Goal: Task Accomplishment & Management: Complete application form

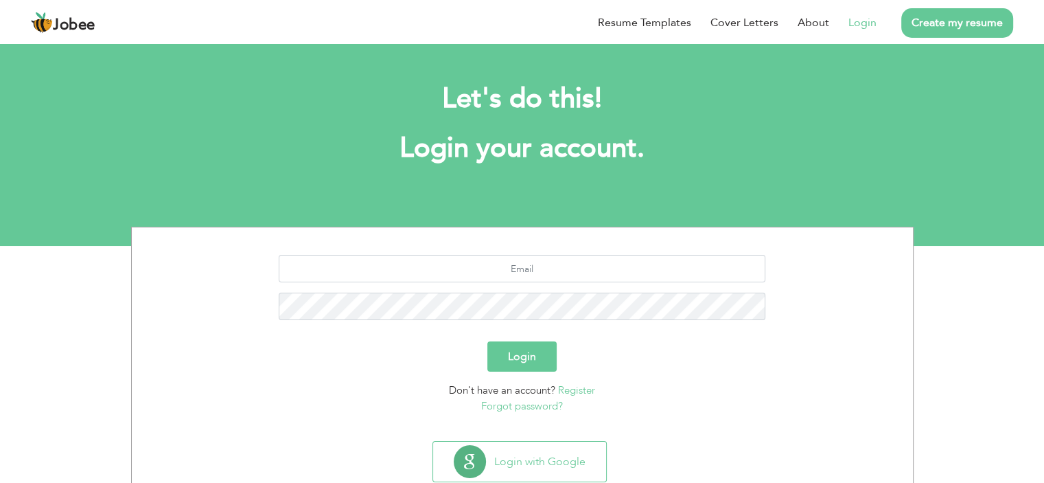
scroll to position [38, 0]
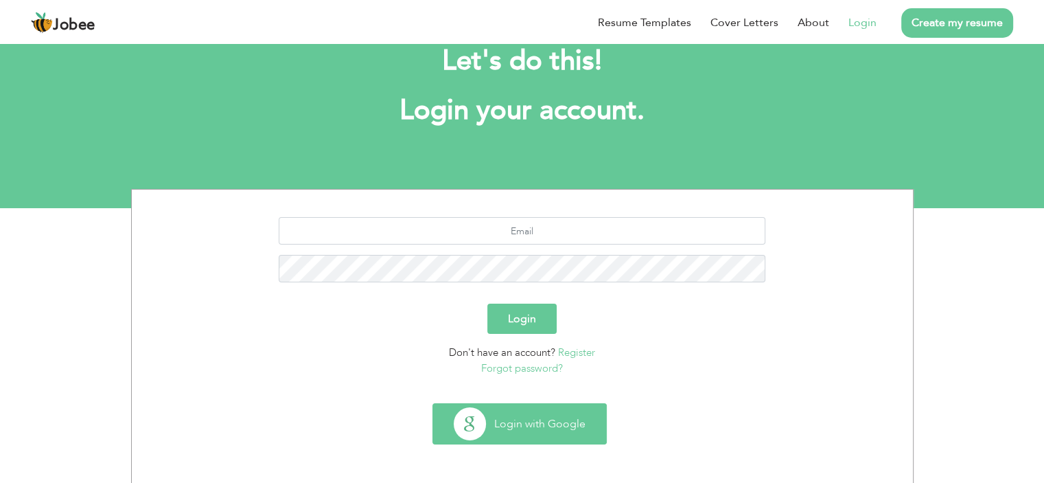
click at [581, 413] on button "Login with Google" at bounding box center [519, 424] width 173 height 40
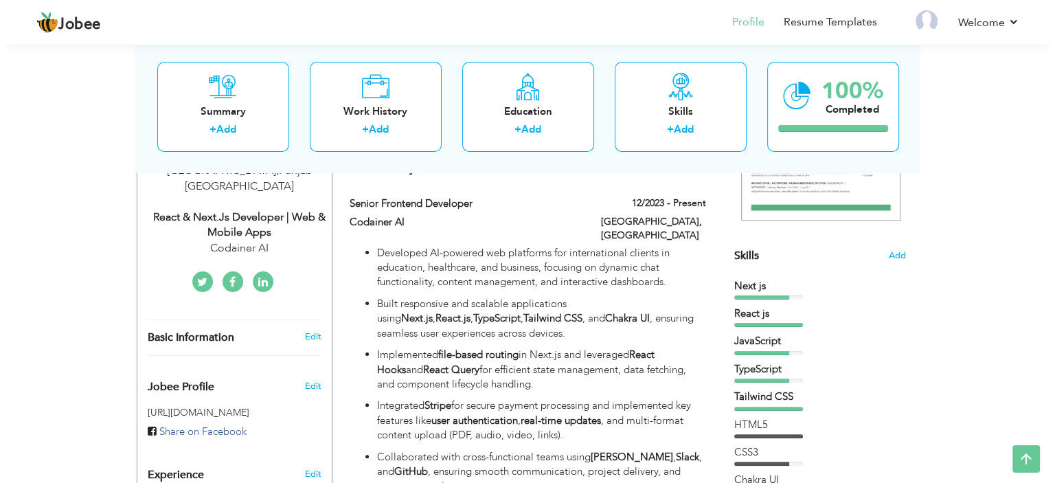
scroll to position [252, 0]
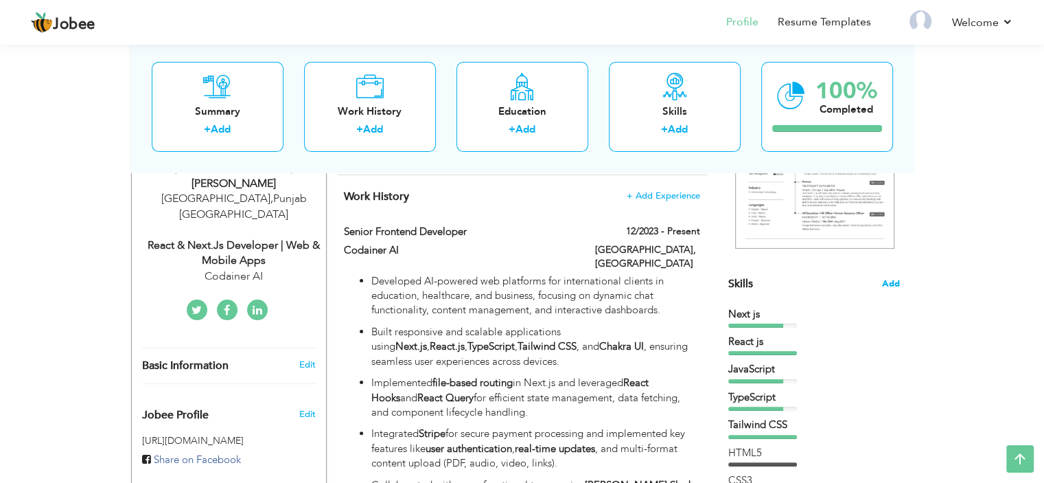
click at [891, 279] on span "Add" at bounding box center [891, 283] width 18 height 13
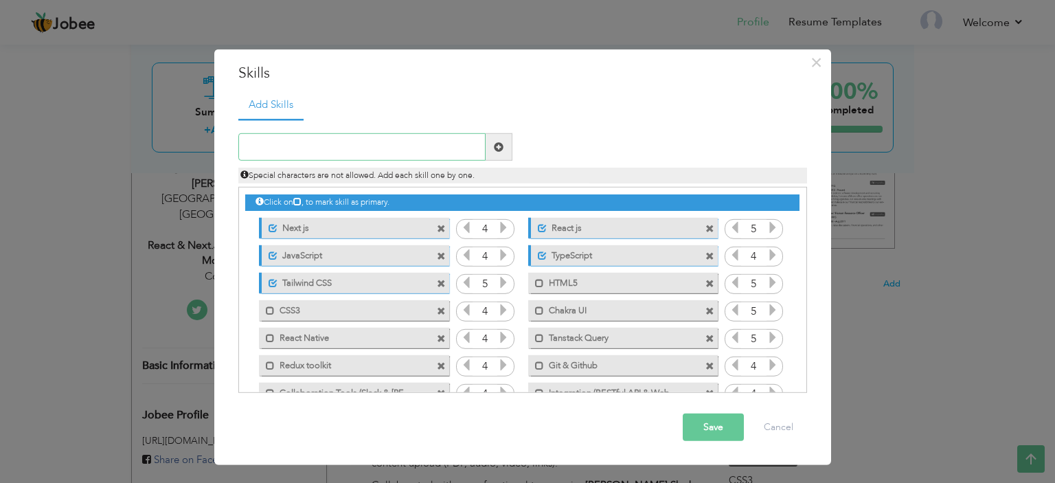
click at [406, 145] on input "text" at bounding box center [361, 146] width 247 height 27
type input "Node js"
click at [498, 145] on span at bounding box center [499, 147] width 10 height 10
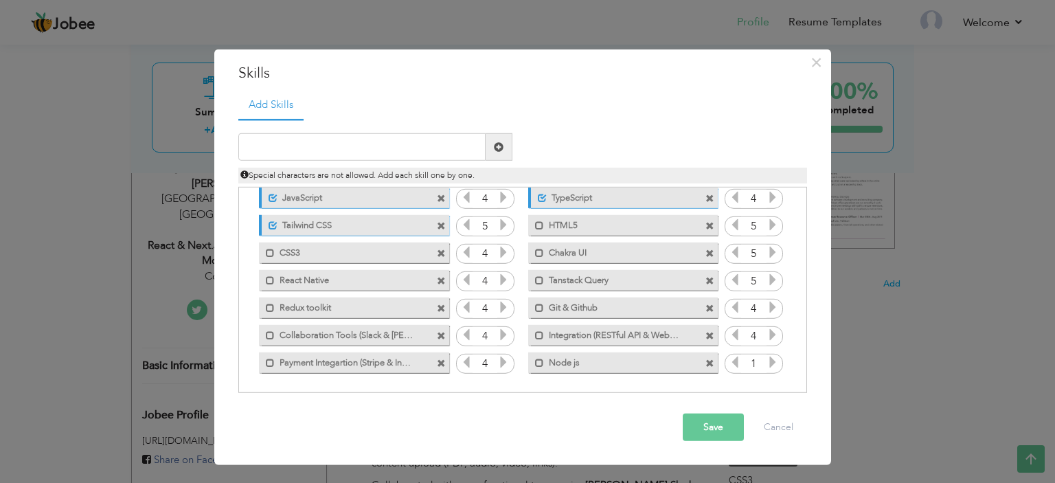
click at [769, 363] on icon at bounding box center [772, 362] width 12 height 12
click at [438, 150] on input "text" at bounding box center [361, 146] width 247 height 27
type input "e"
type input "Express js"
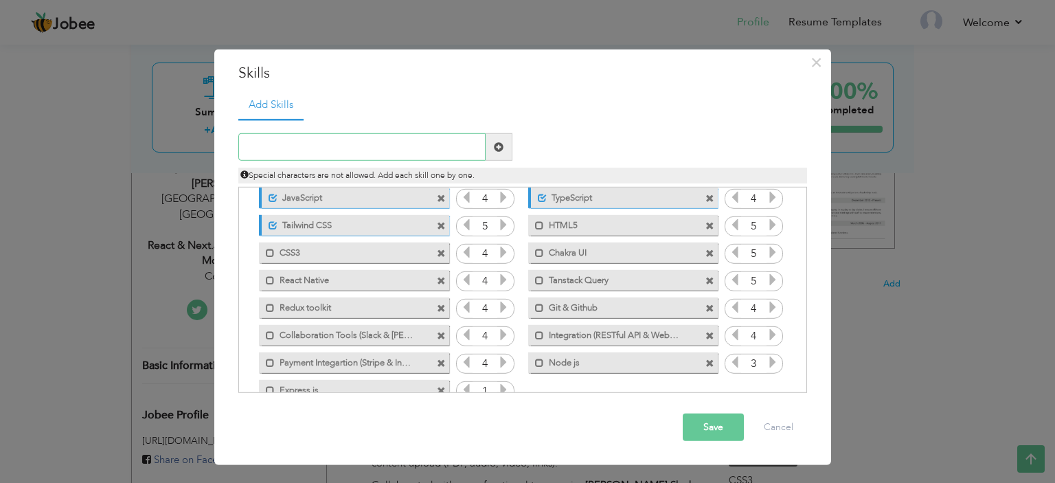
scroll to position [85, 0]
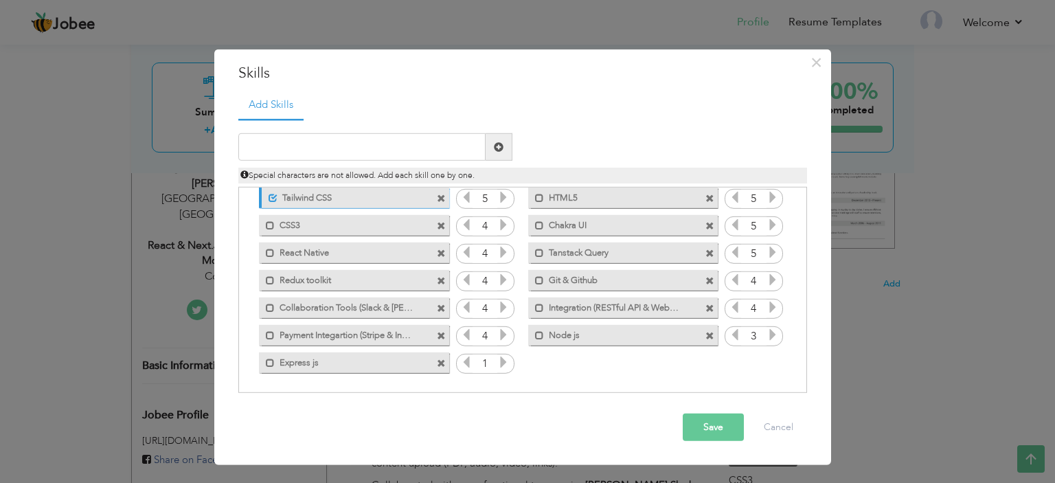
click at [503, 357] on icon at bounding box center [503, 362] width 12 height 12
click at [464, 363] on icon at bounding box center [466, 362] width 12 height 12
click at [408, 143] on input "text" at bounding box center [361, 146] width 247 height 27
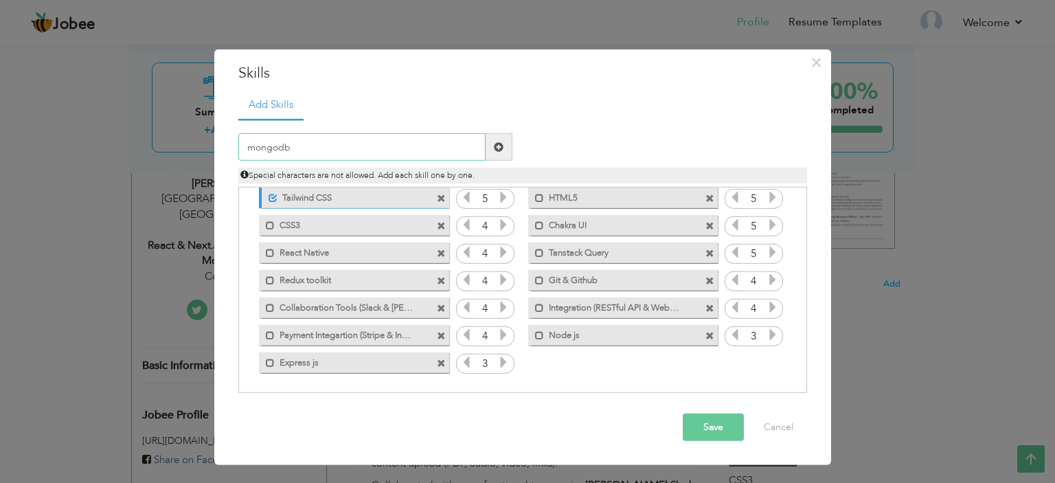
click at [301, 146] on input "mongodb" at bounding box center [361, 146] width 247 height 27
type input "m"
type input "MongoDB"
click at [498, 148] on span at bounding box center [499, 147] width 10 height 10
click at [771, 359] on icon at bounding box center [772, 362] width 12 height 12
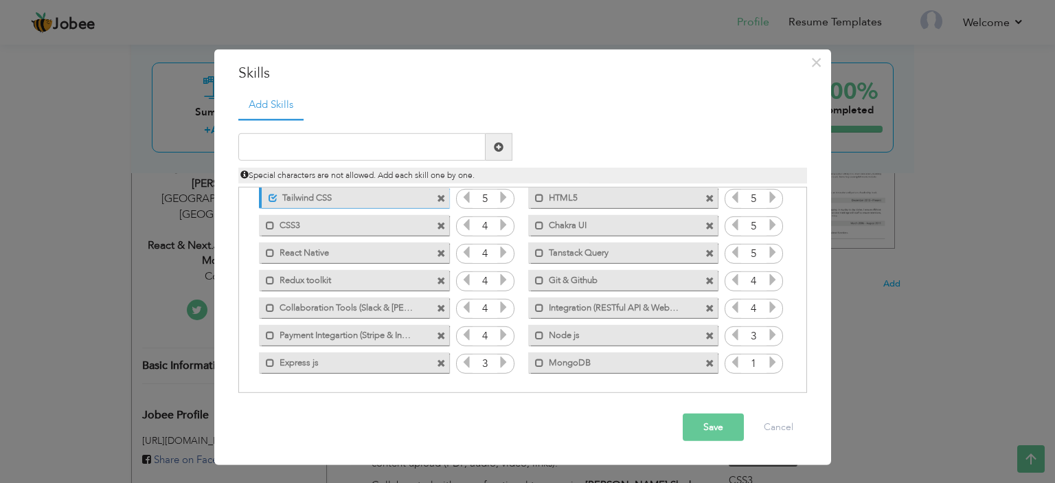
click at [771, 359] on icon at bounding box center [772, 362] width 12 height 12
drag, startPoint x: 606, startPoint y: 334, endPoint x: 586, endPoint y: 214, distance: 121.8
click at [586, 214] on div "Click on , to mark skill as primary. Unmark as primary skill. Next js 4 React j…" at bounding box center [521, 238] width 553 height 273
click at [535, 334] on span at bounding box center [539, 334] width 9 height 9
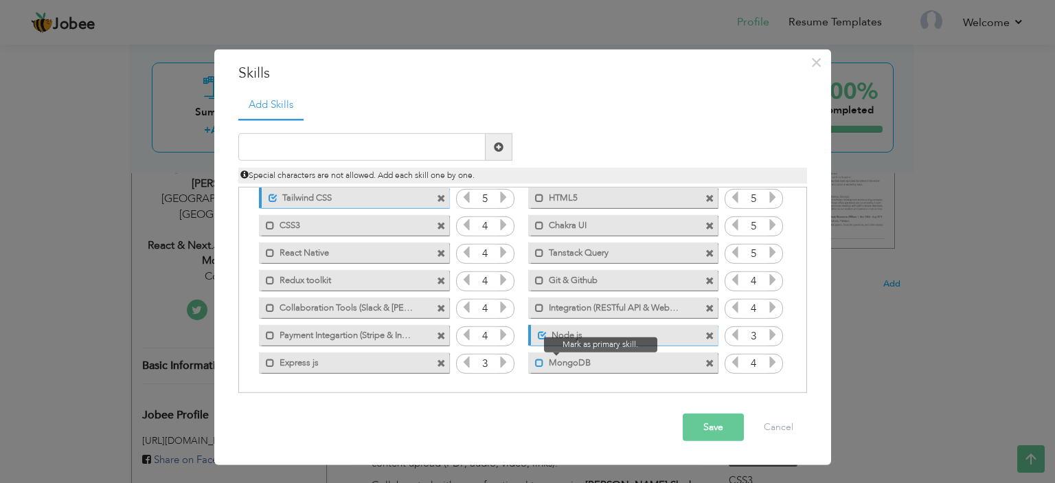
click at [537, 360] on span at bounding box center [539, 362] width 9 height 9
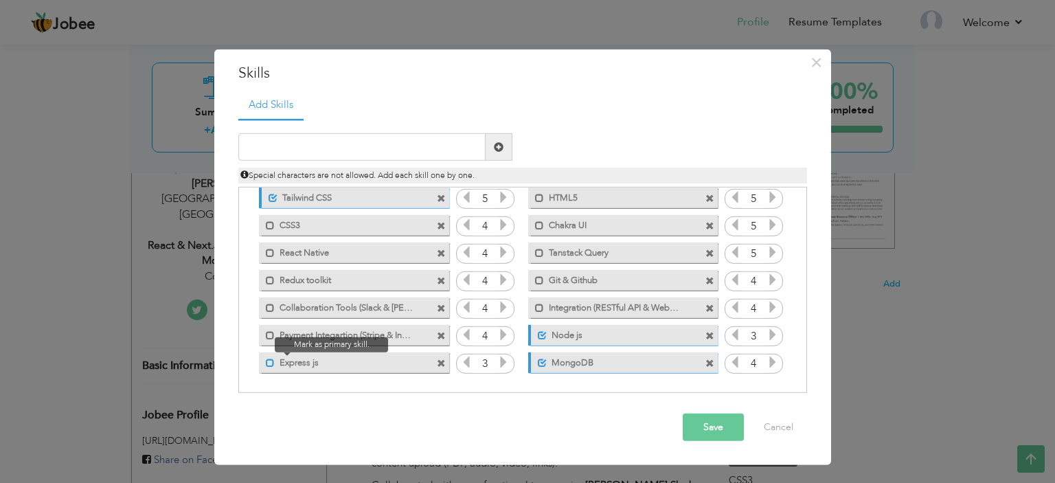
click at [268, 360] on span at bounding box center [270, 362] width 9 height 9
drag, startPoint x: 639, startPoint y: 334, endPoint x: 435, endPoint y: 297, distance: 206.7
click at [435, 297] on div "Click on , to mark skill as primary. Unmark as primary skill. Next js 4 React j…" at bounding box center [521, 238] width 553 height 273
drag, startPoint x: 528, startPoint y: 334, endPoint x: 507, endPoint y: 222, distance: 114.5
click at [507, 222] on div "Click on , to mark skill as primary. Unmark as primary skill. Next js 4 React j…" at bounding box center [521, 238] width 553 height 273
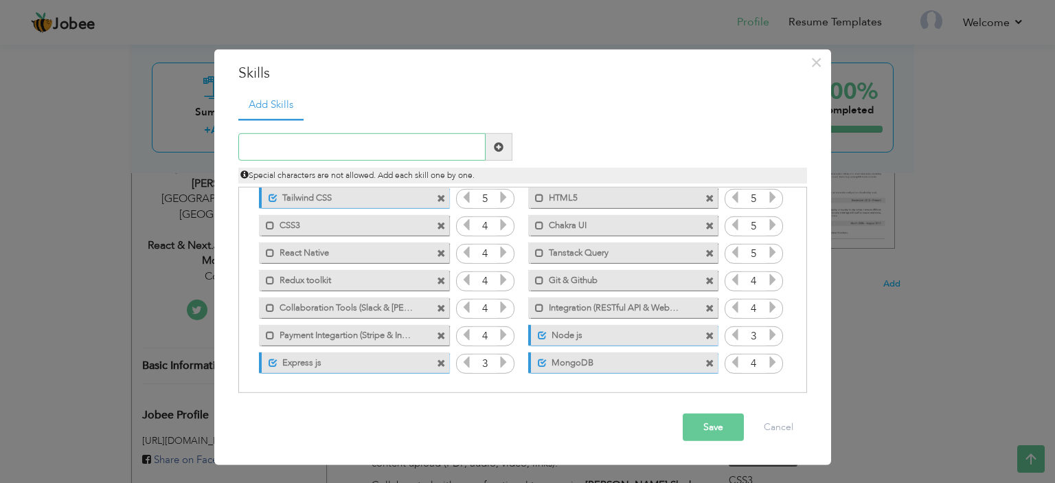
click at [383, 146] on input "text" at bounding box center [361, 146] width 247 height 27
type input "Supabase"
click at [495, 148] on span at bounding box center [499, 147] width 10 height 10
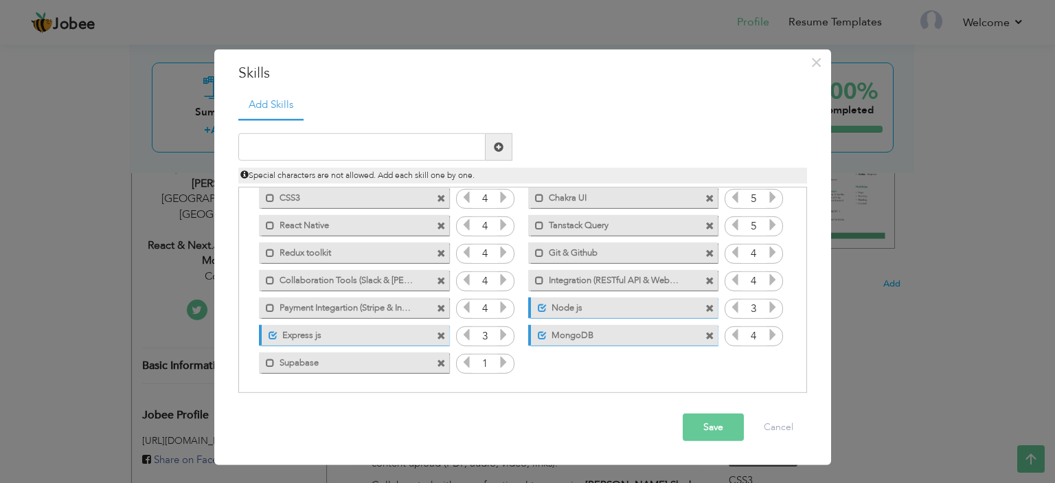
click at [500, 359] on icon at bounding box center [503, 362] width 12 height 12
click at [584, 371] on div "Click on , to mark skill as primary. Unmark as primary skill. Next js 4 React j…" at bounding box center [521, 225] width 553 height 301
click at [722, 425] on button "Save" at bounding box center [713, 426] width 61 height 27
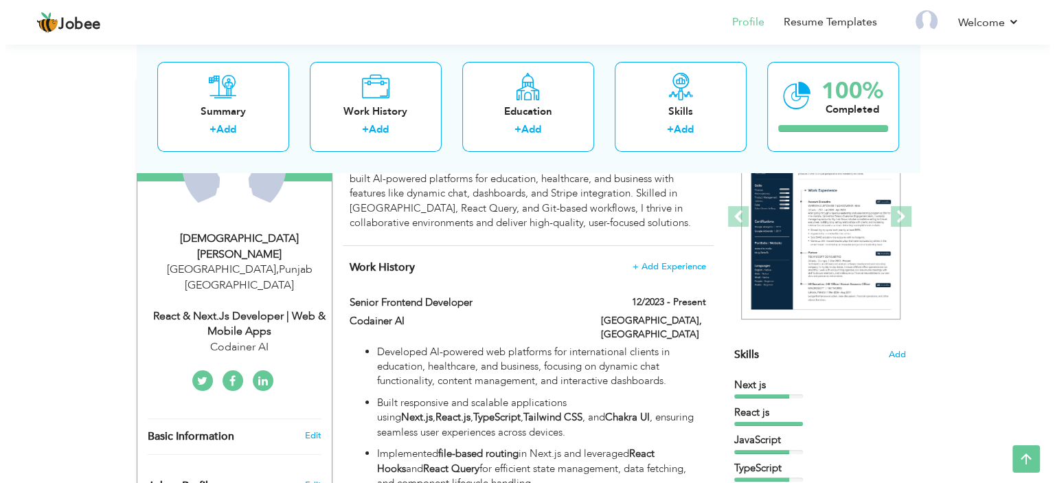
scroll to position [181, 0]
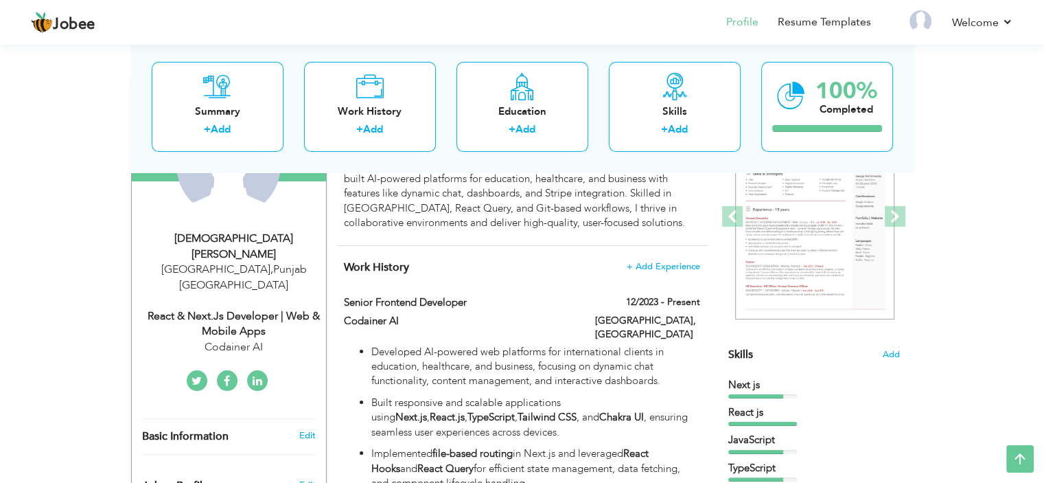
click at [251, 308] on div "React & Next.js Developer | Web & Mobile Apps" at bounding box center [234, 324] width 184 height 32
type input "[DEMOGRAPHIC_DATA]"
type input "Danish"
type input "03487488805"
select select "number:166"
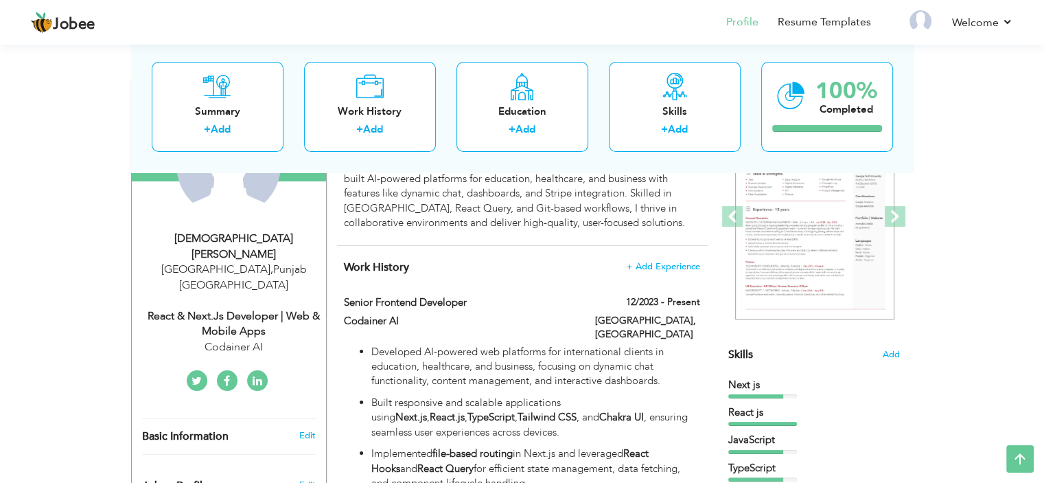
type input "[GEOGRAPHIC_DATA]"
select select "number:5"
type input "Codainer AI"
type input "React & Next.js Developer | Web & Mobile Apps"
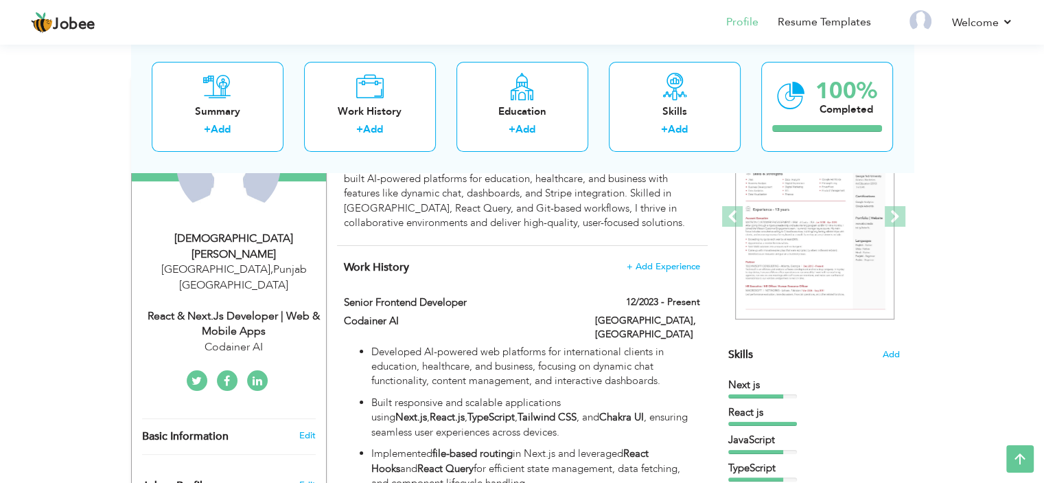
type input "https://www.linkedin.com/in/muhammad-danish-38a56b20a"
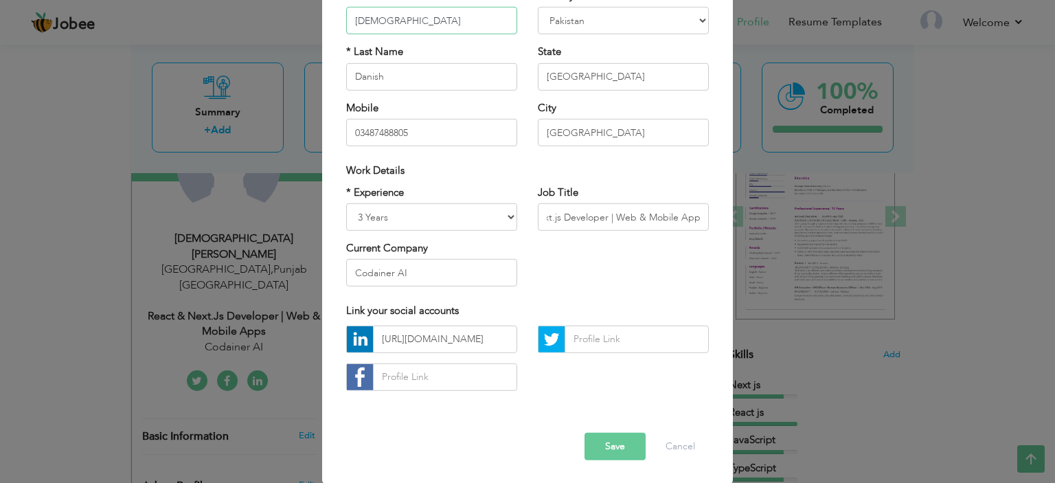
scroll to position [0, 0]
drag, startPoint x: 653, startPoint y: 216, endPoint x: 541, endPoint y: 219, distance: 112.0
click at [541, 219] on input "React & Next.js Developer | Web & Mobile Apps" at bounding box center [623, 216] width 171 height 27
drag, startPoint x: 569, startPoint y: 217, endPoint x: 523, endPoint y: 216, distance: 46.0
click at [527, 216] on div "Job Title MERN Stack Developer | Web & Mobile Apps" at bounding box center [623, 213] width 192 height 56
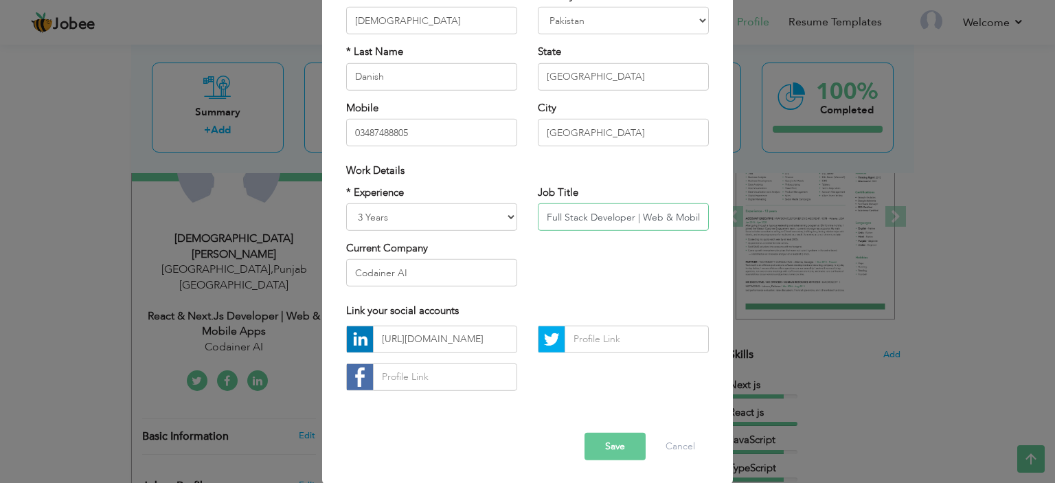
scroll to position [0, 27]
click at [695, 215] on input "Full Stack Developer | Web & Mobile Apps" at bounding box center [623, 216] width 171 height 27
type input "Full Stack Developer | Web & Mobile Apps Developer"
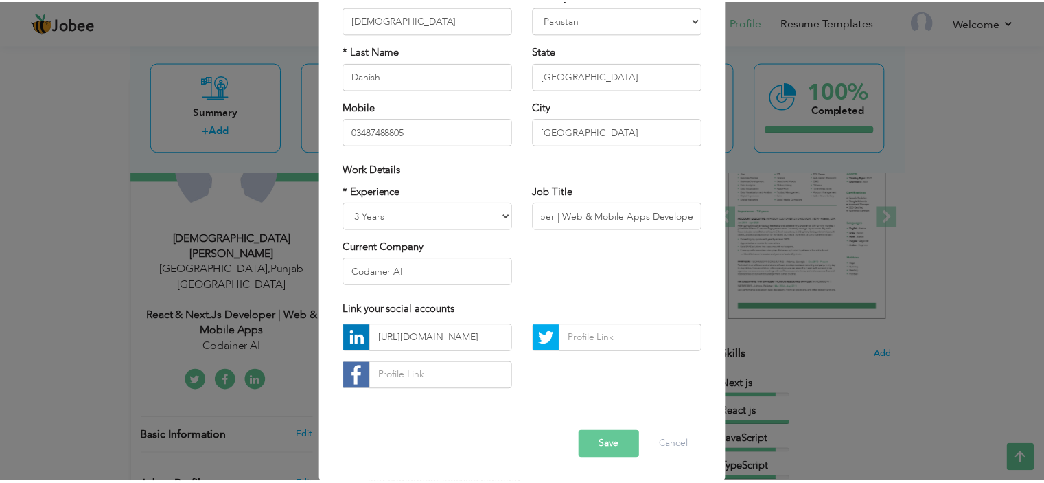
scroll to position [0, 0]
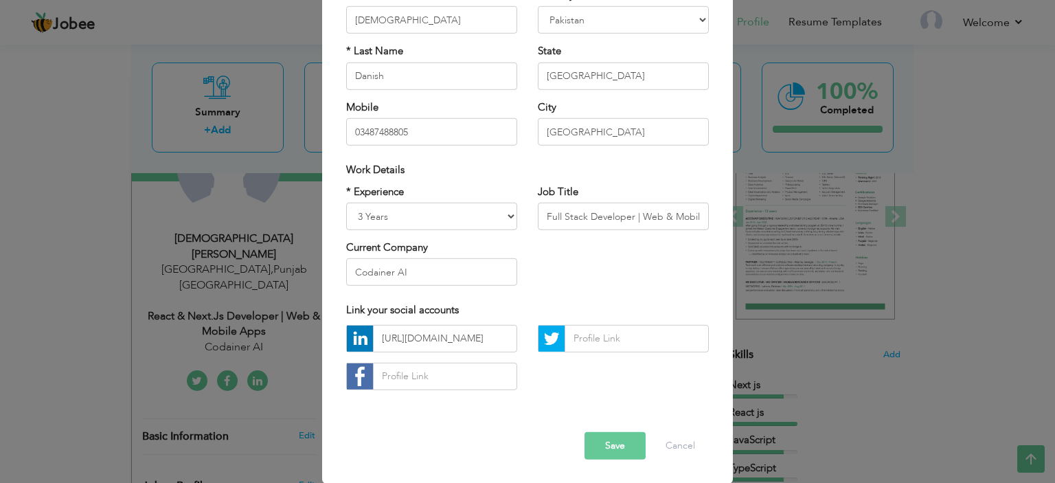
click at [604, 444] on button "Save" at bounding box center [614, 445] width 61 height 27
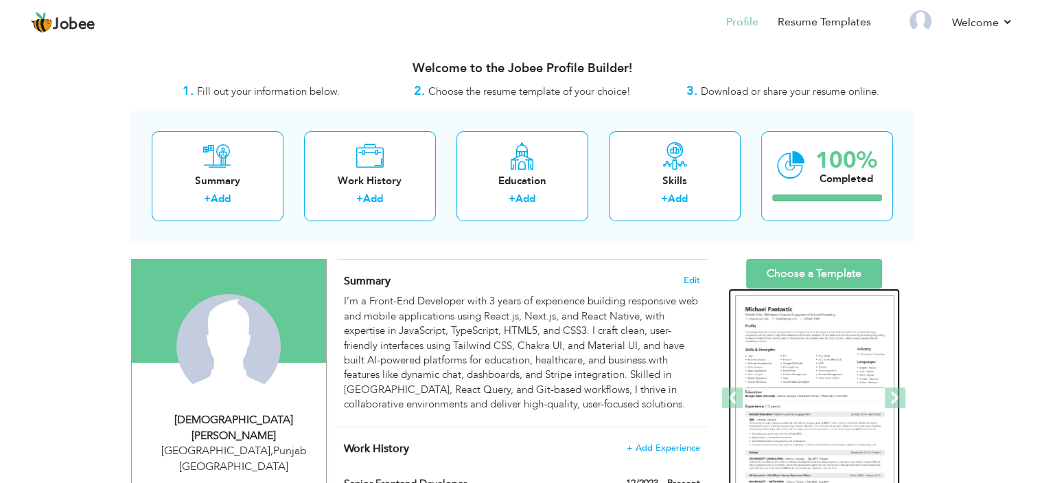
click at [836, 370] on img at bounding box center [814, 398] width 159 height 206
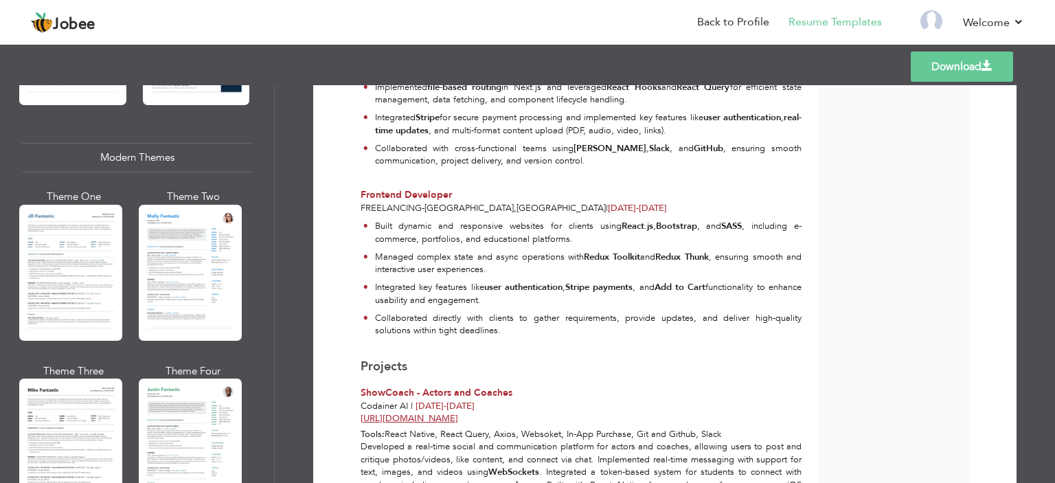
scroll to position [577, 0]
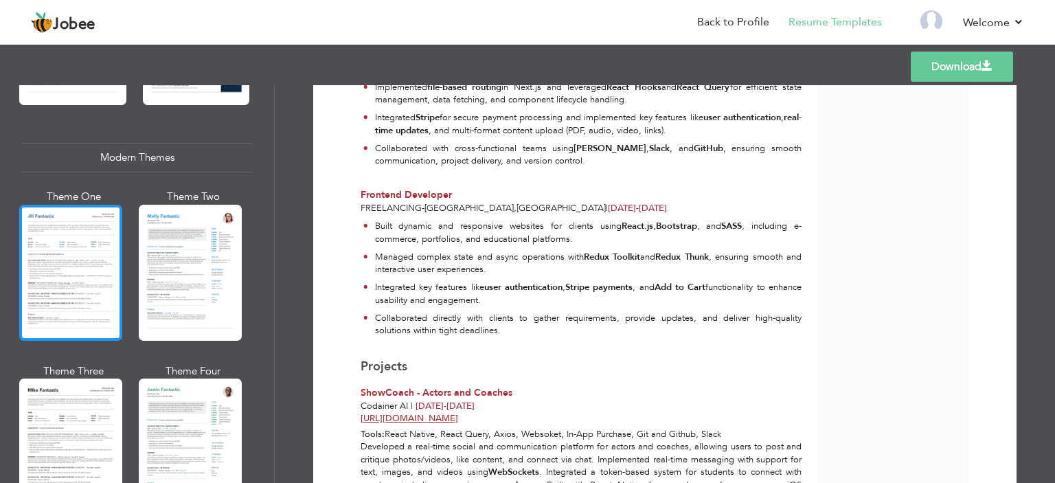
click at [69, 281] on div at bounding box center [70, 273] width 103 height 136
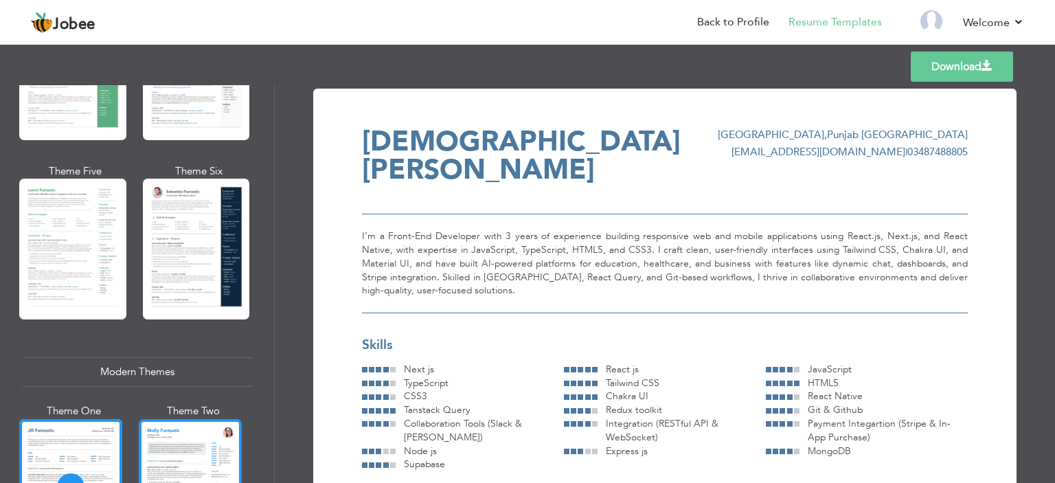
scroll to position [362, 0]
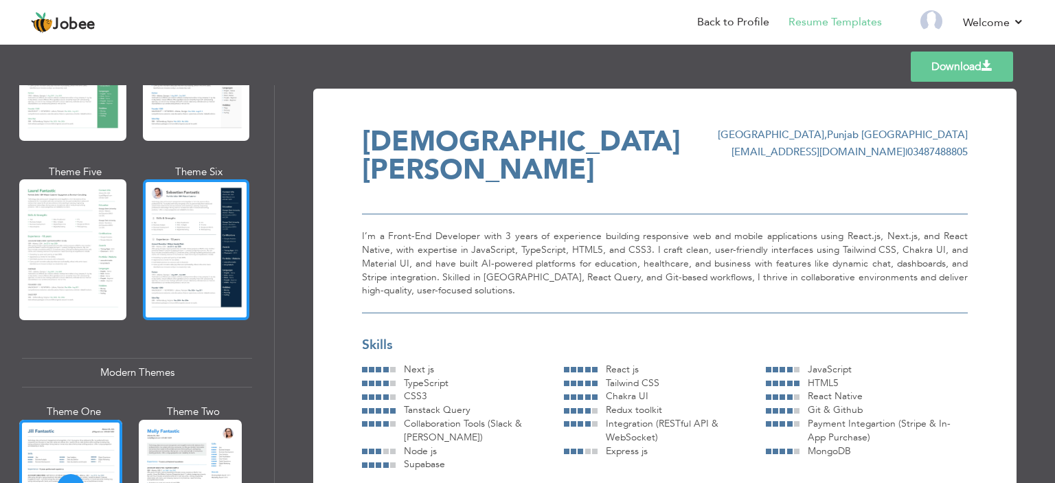
click at [169, 203] on div at bounding box center [196, 249] width 107 height 141
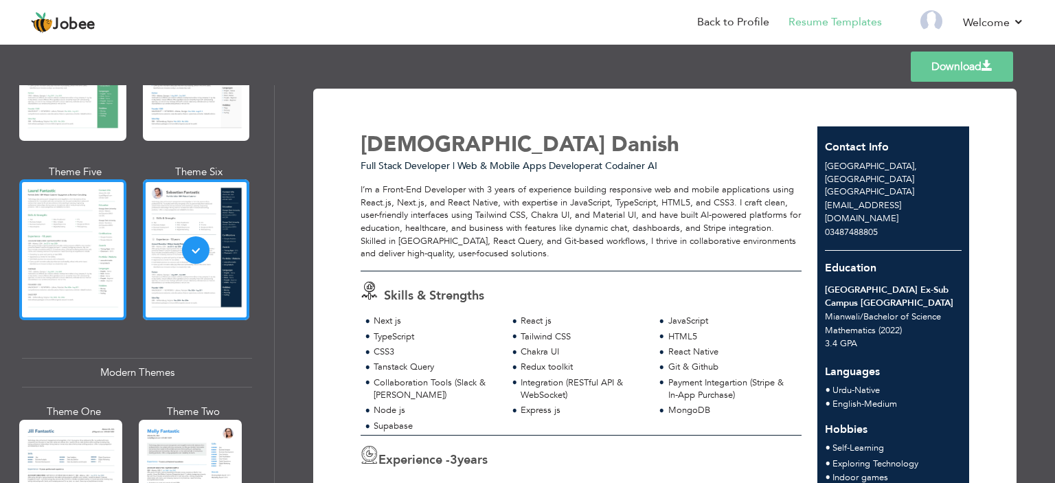
click at [76, 231] on div at bounding box center [72, 249] width 107 height 141
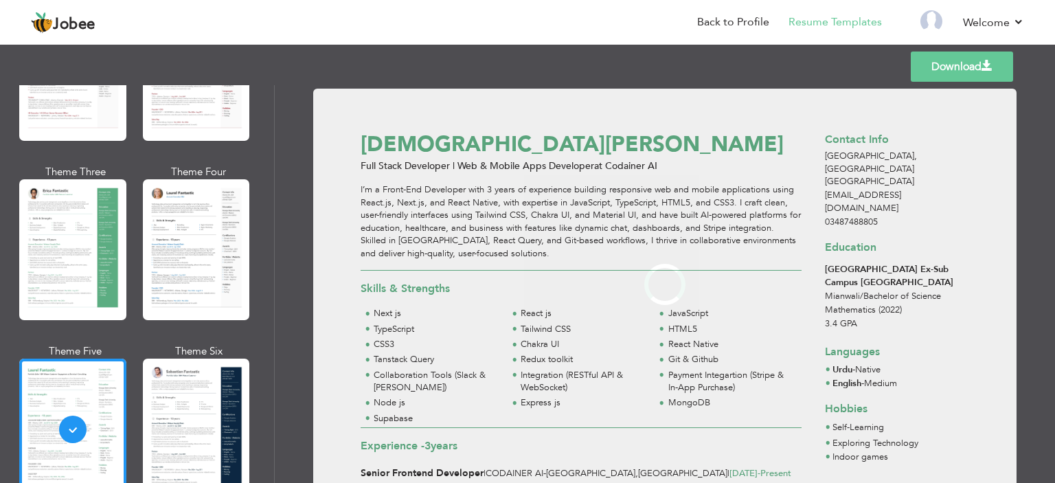
scroll to position [181, 0]
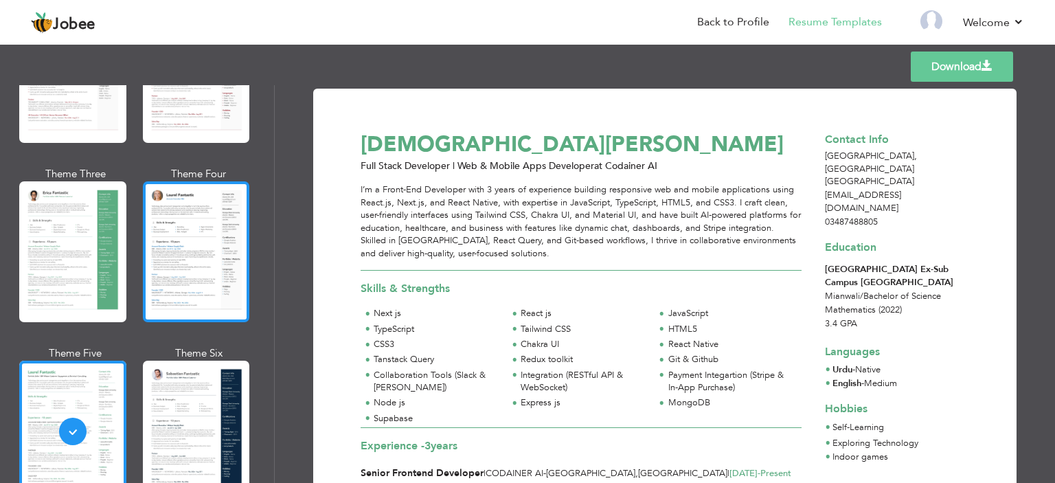
click at [174, 191] on div at bounding box center [196, 251] width 107 height 141
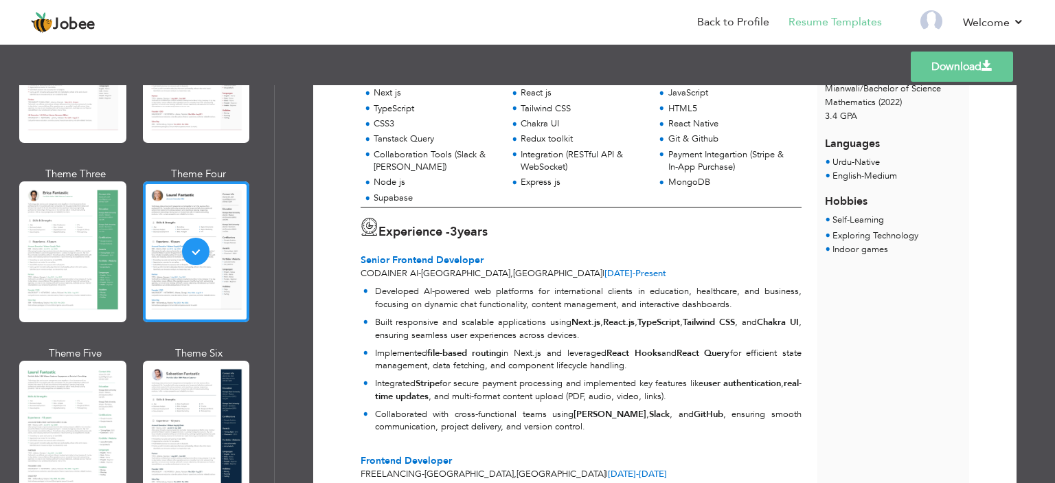
scroll to position [203, 0]
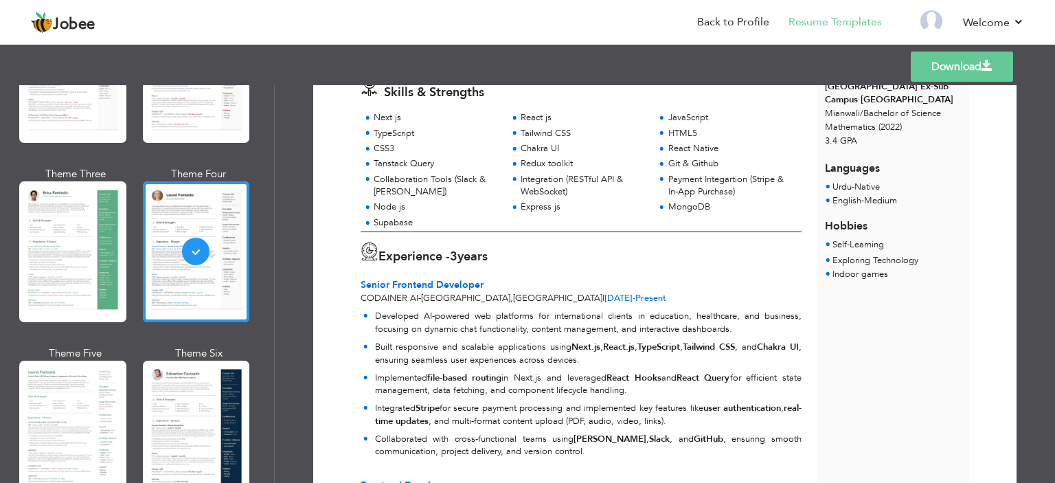
click at [623, 292] on div "Codainer AI - Lahore , Pakistan | Dec 2023 - Present" at bounding box center [580, 298] width 441 height 13
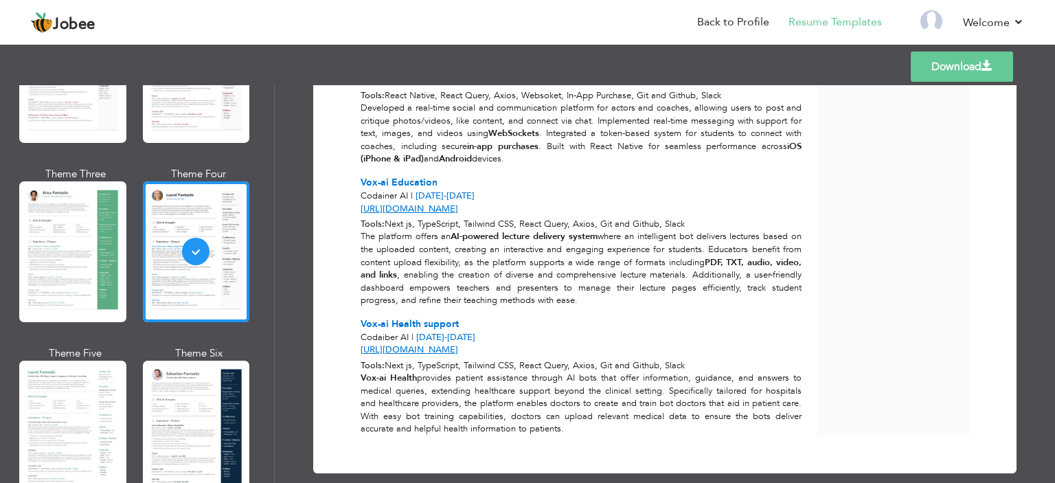
scroll to position [849, 0]
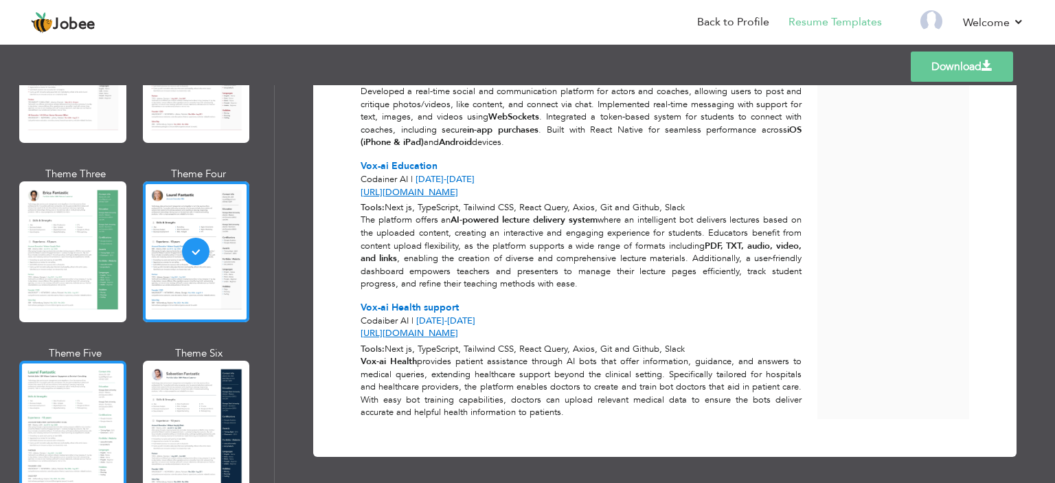
click at [104, 380] on div at bounding box center [72, 430] width 107 height 141
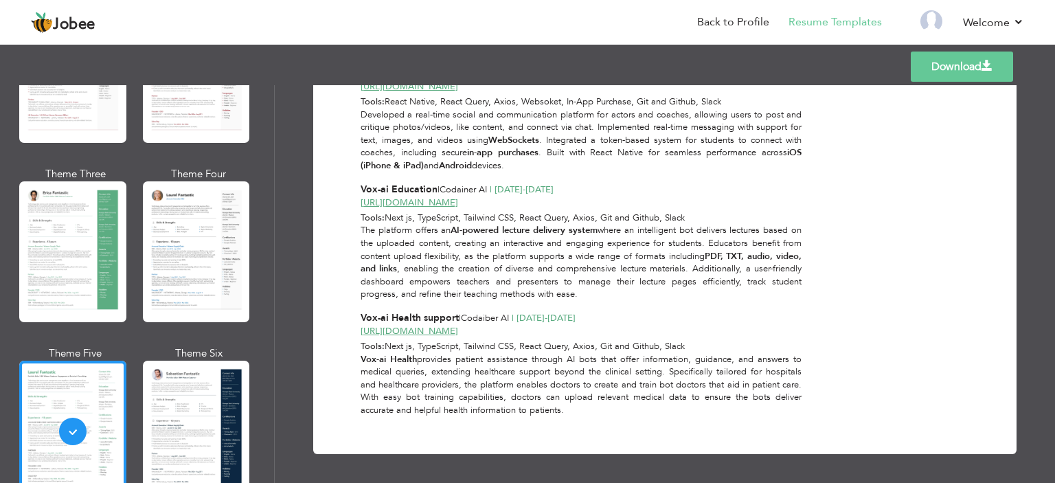
scroll to position [0, 0]
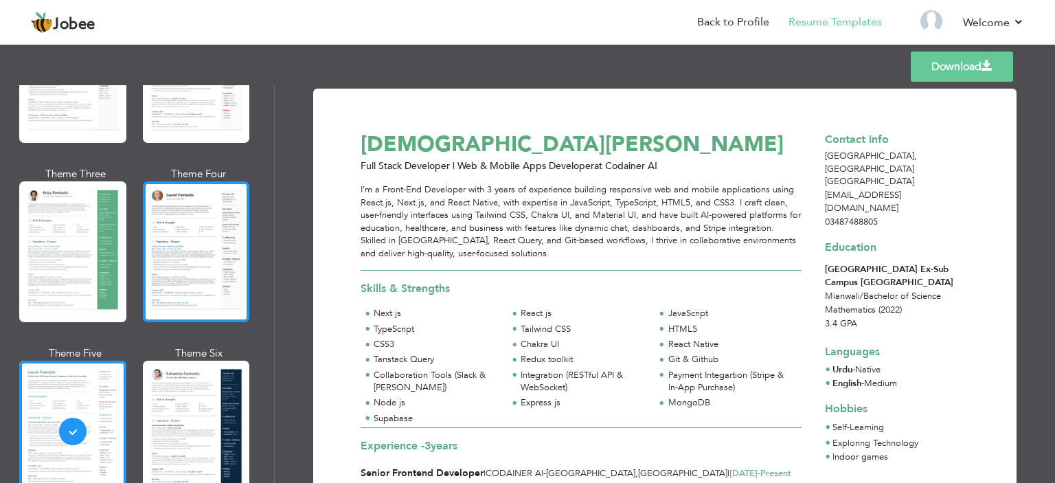
click at [181, 284] on div at bounding box center [196, 251] width 107 height 141
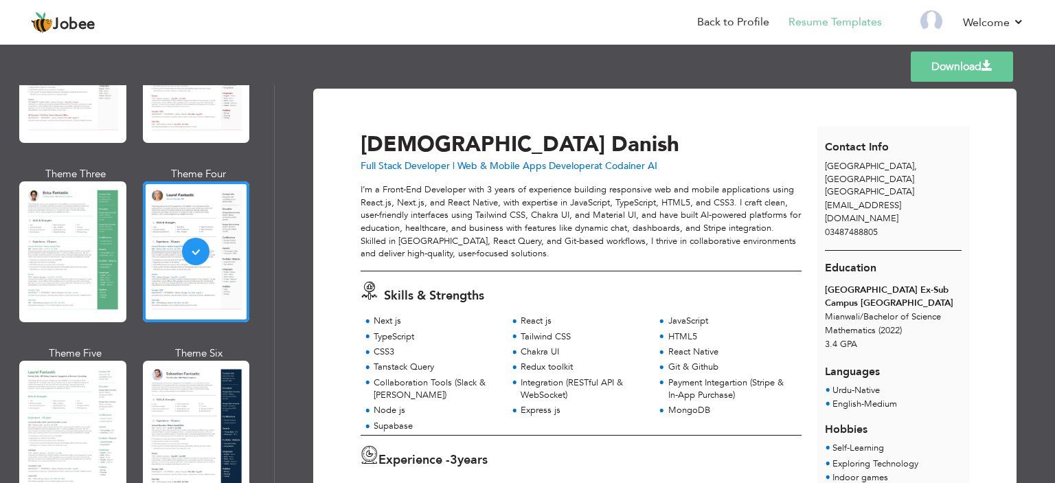
click at [948, 75] on link "Download" at bounding box center [961, 66] width 102 height 30
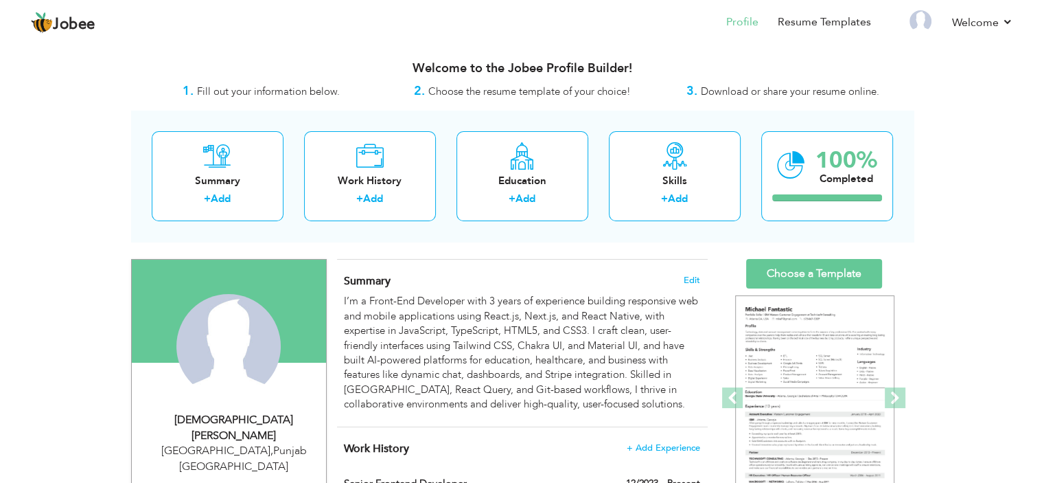
click at [693, 288] on div "Summary Edit I’m a Front-End Developer with 3 years of experience building resp…" at bounding box center [522, 343] width 371 height 167
click at [691, 277] on span "Edit" at bounding box center [692, 280] width 16 height 10
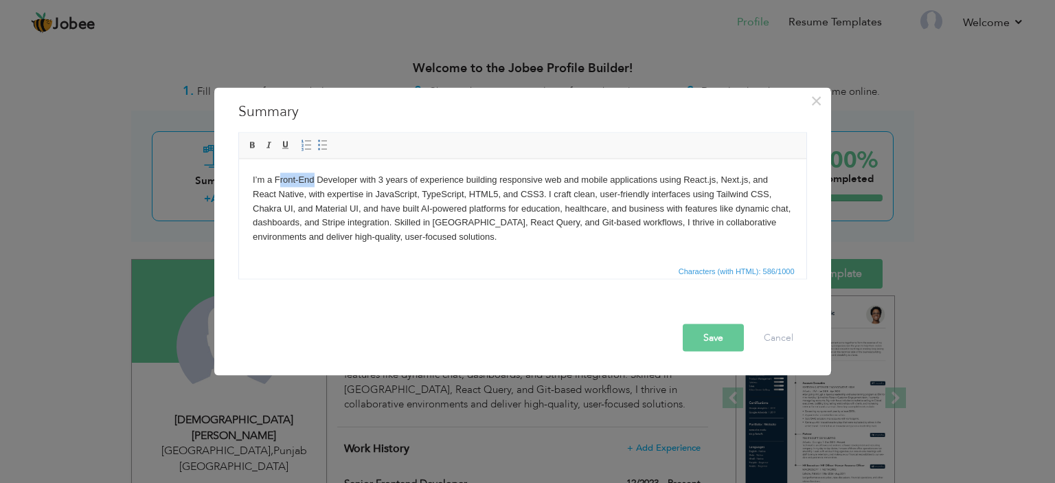
drag, startPoint x: 279, startPoint y: 179, endPoint x: 313, endPoint y: 176, distance: 34.4
click at [313, 176] on body "I’m a Front-End Developer with 3 years of experience building responsive web an…" at bounding box center [522, 207] width 540 height 71
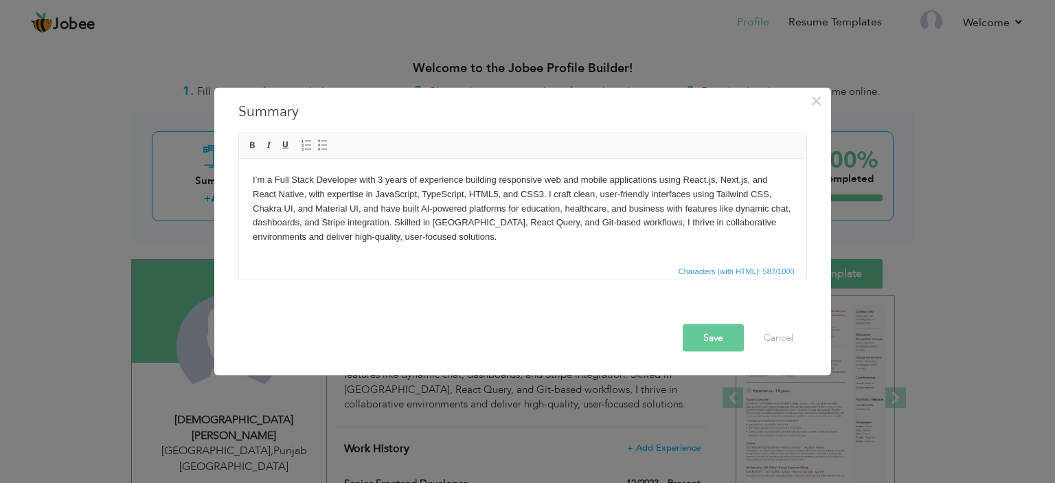
click at [380, 178] on body "I’m a Full Stack Developer with 3 years of experience building responsive web a…" at bounding box center [522, 207] width 540 height 71
click at [518, 195] on body "I’m a Full Stack Developer with 4 years of experience building responsive web a…" at bounding box center [522, 207] width 540 height 71
click at [494, 195] on body "I’m a Full Stack Developer with 4 years of experience building responsive web a…" at bounding box center [522, 207] width 540 height 71
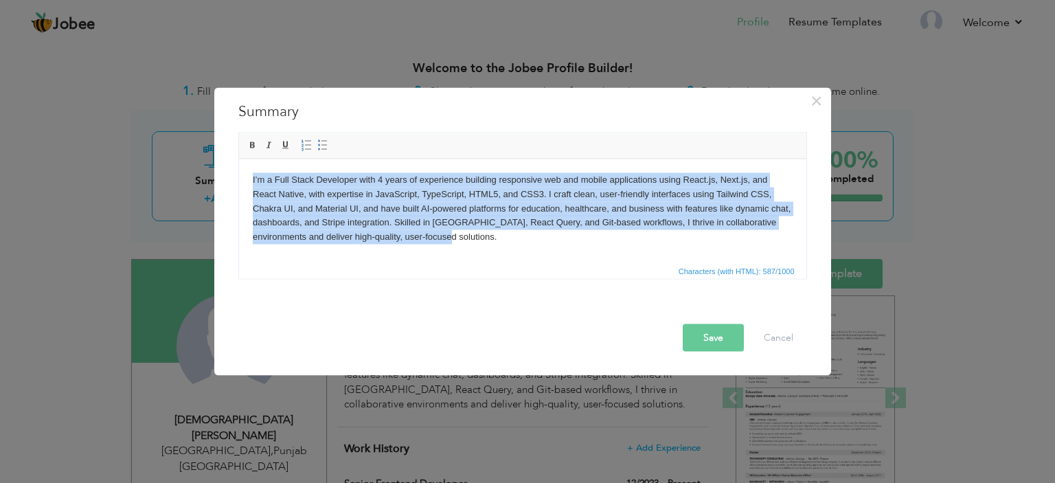
drag, startPoint x: 437, startPoint y: 233, endPoint x: 248, endPoint y: 172, distance: 198.3
click at [248, 172] on html "I’m a Full Stack Developer with 4 years of experience building responsive web a…" at bounding box center [521, 208] width 567 height 99
copy body "I’m a Full Stack Developer with 4 years of experience building responsive web a…"
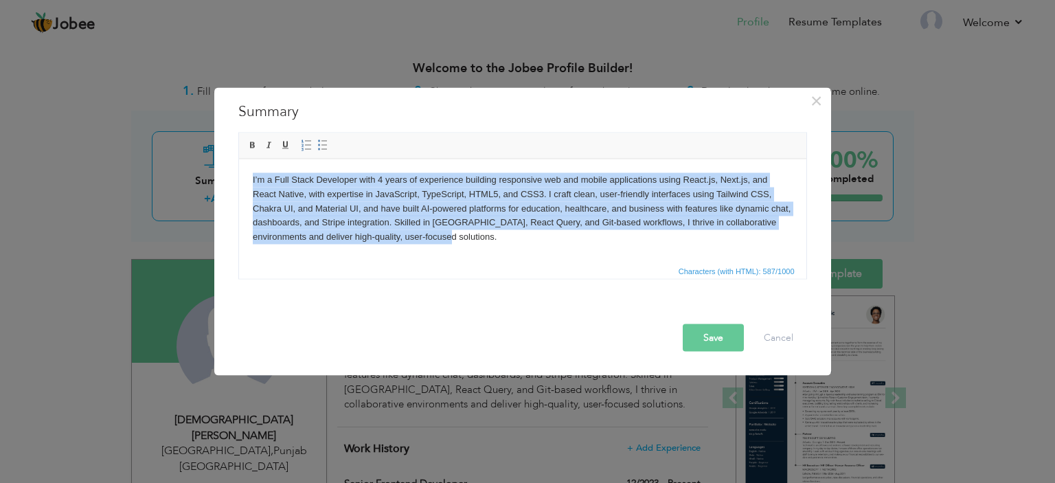
click at [463, 241] on body "I’m a Full Stack Developer with 4 years of experience building responsive web a…" at bounding box center [522, 207] width 540 height 71
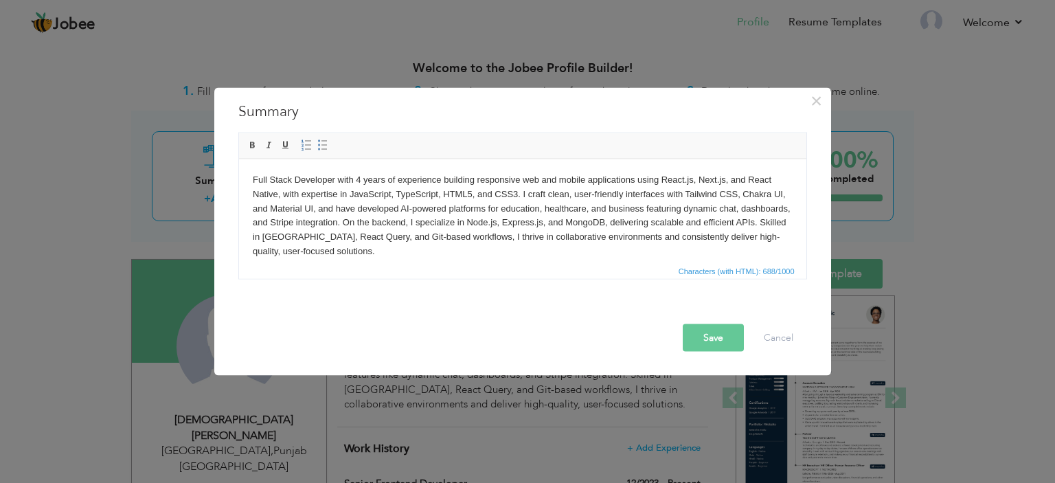
click at [707, 337] on button "Save" at bounding box center [713, 336] width 61 height 27
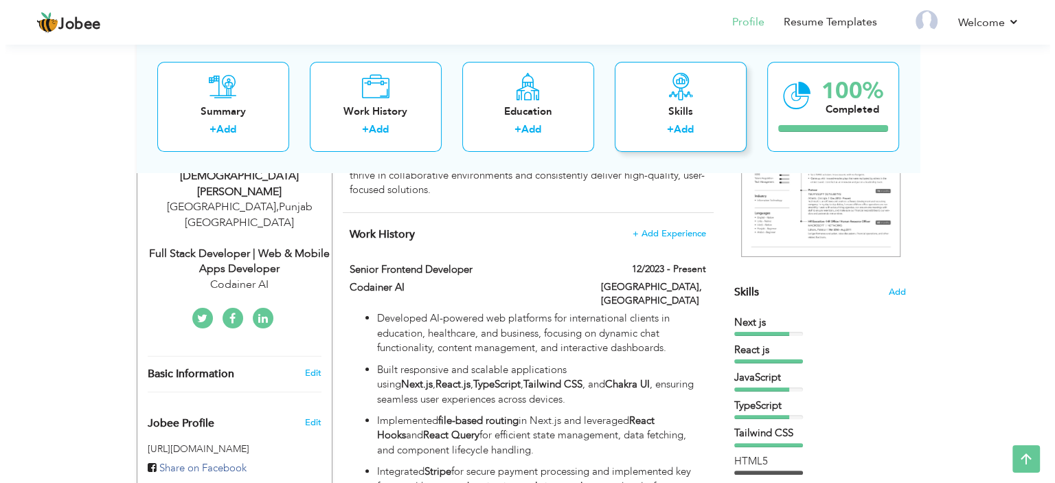
scroll to position [240, 0]
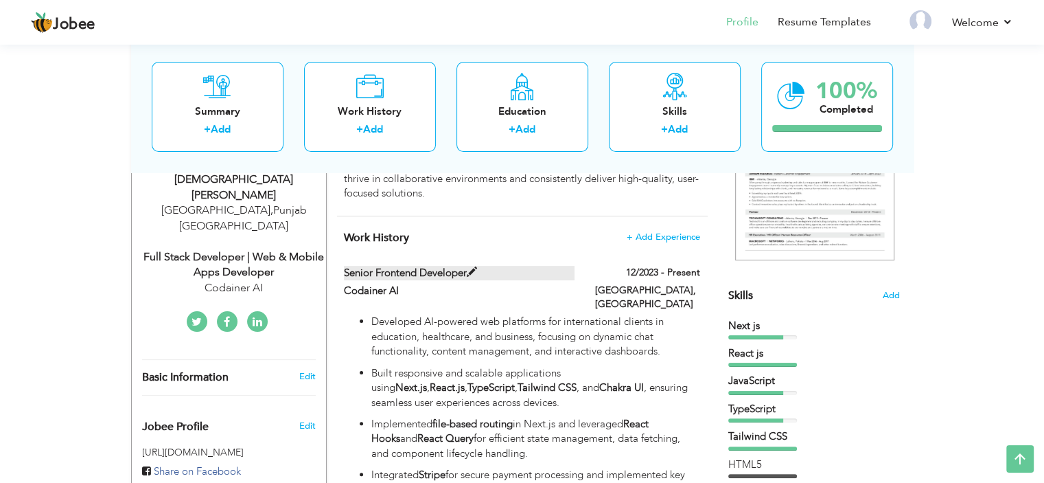
click at [475, 271] on span at bounding box center [472, 272] width 10 height 10
type input "Senior Frontend Developer"
type input "Codainer AI"
type input "12/2023"
type input "[GEOGRAPHIC_DATA]"
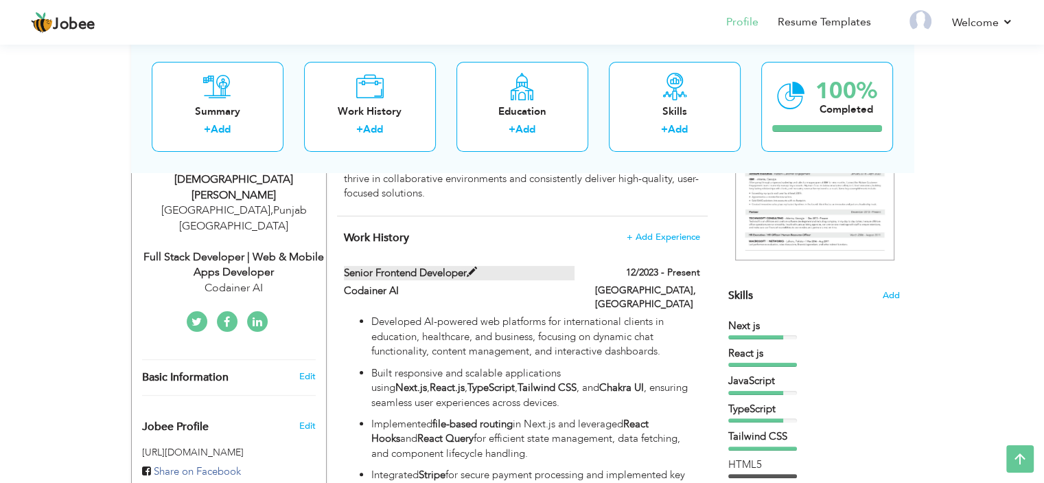
type input "[GEOGRAPHIC_DATA]"
checkbox input "true"
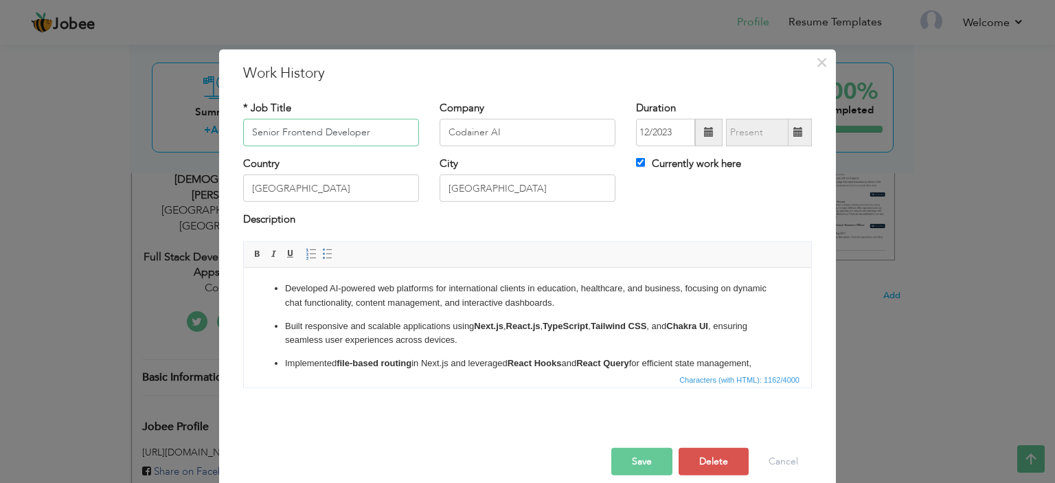
drag, startPoint x: 317, startPoint y: 130, endPoint x: 228, endPoint y: 137, distance: 88.8
click at [233, 137] on div "* Job Title Senior Frontend Developer" at bounding box center [331, 128] width 196 height 56
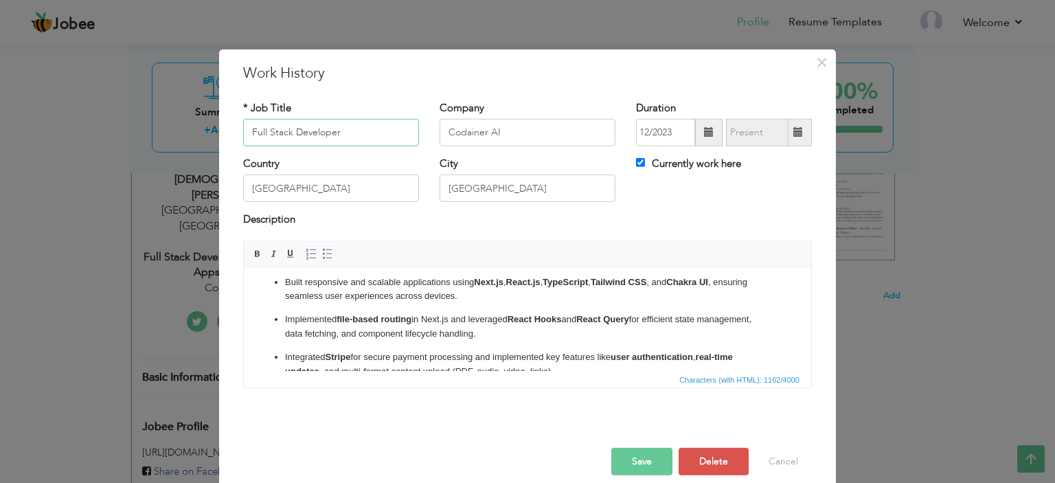
scroll to position [49, 0]
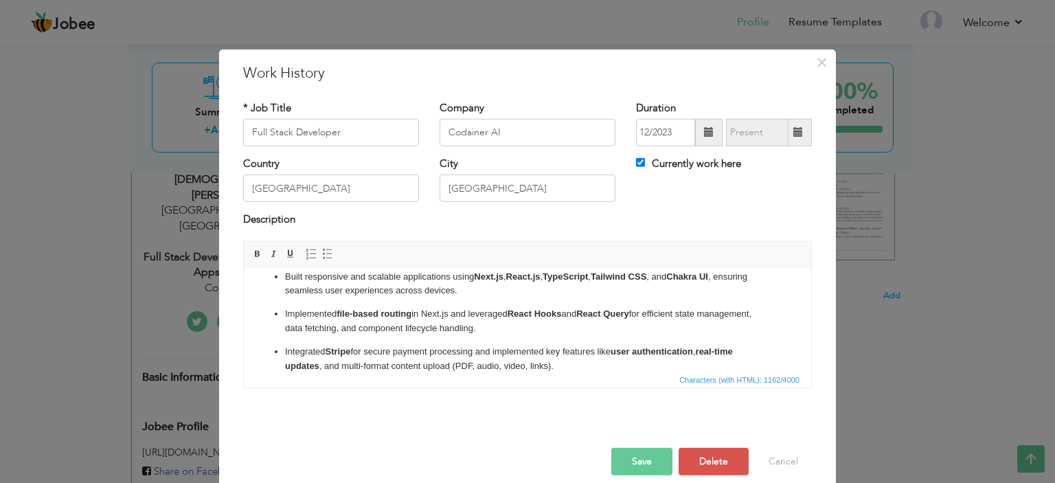
click at [647, 459] on button "Save" at bounding box center [641, 461] width 61 height 27
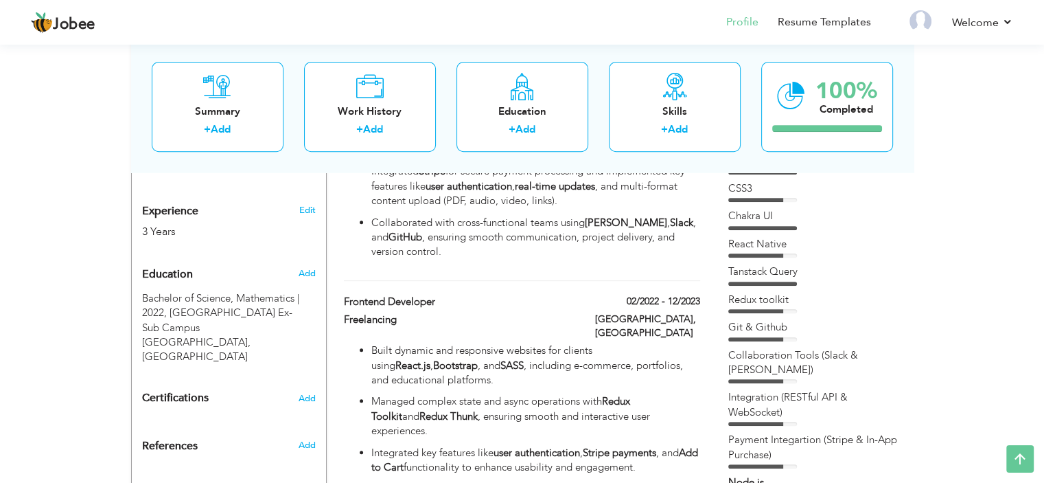
scroll to position [545, 0]
click at [522, 400] on ul "Built dynamic and responsive websites for clients using React.js , Bootstrap , …" at bounding box center [522, 426] width 356 height 168
type input "Frontend Developer"
type input "Freelancing"
type input "02/2022"
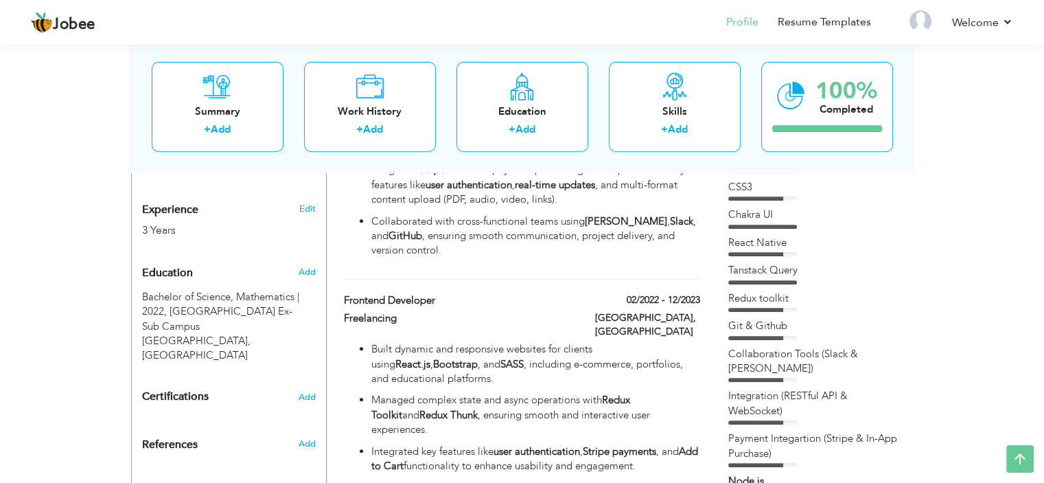
type input "12/2023"
checkbox input "false"
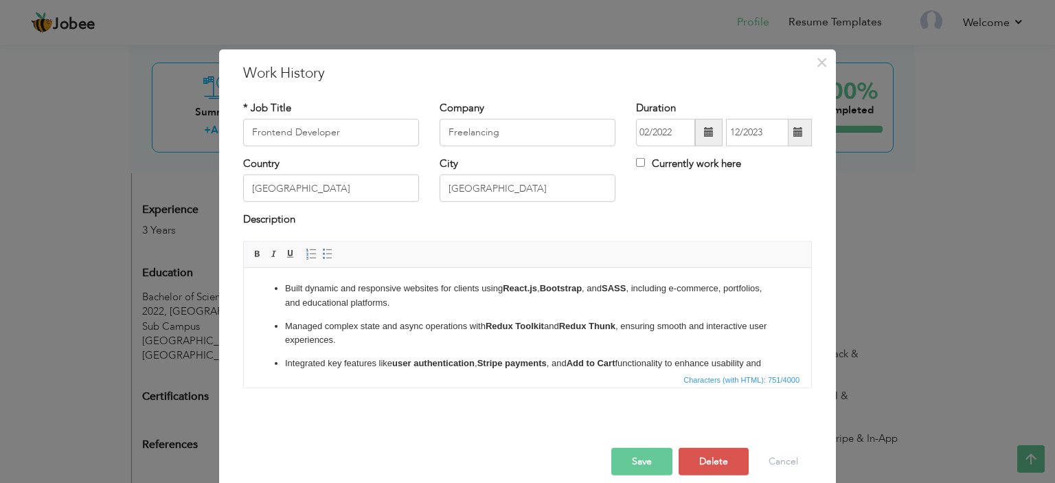
click at [964, 334] on div "× Work History * Job Title Frontend Developer Company Freelancing 02/2022" at bounding box center [527, 241] width 1055 height 483
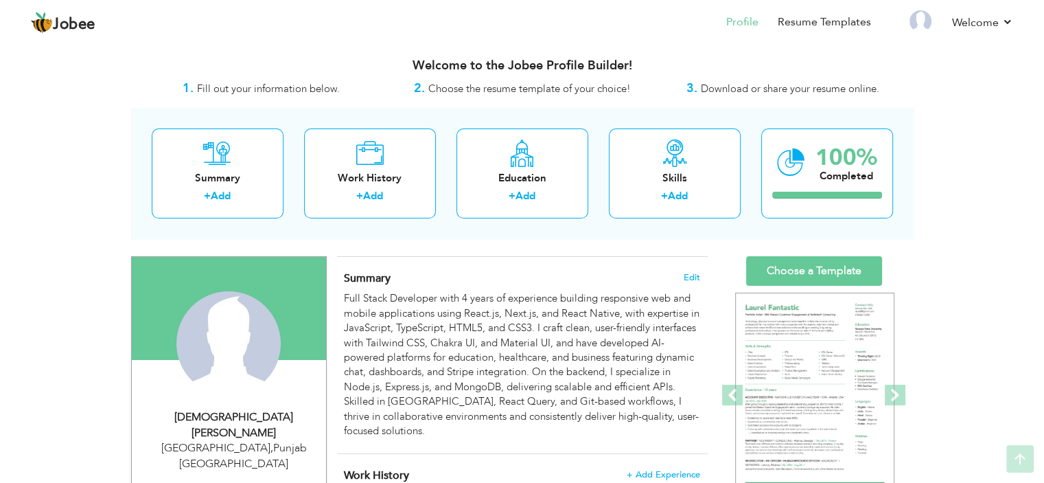
scroll to position [0, 0]
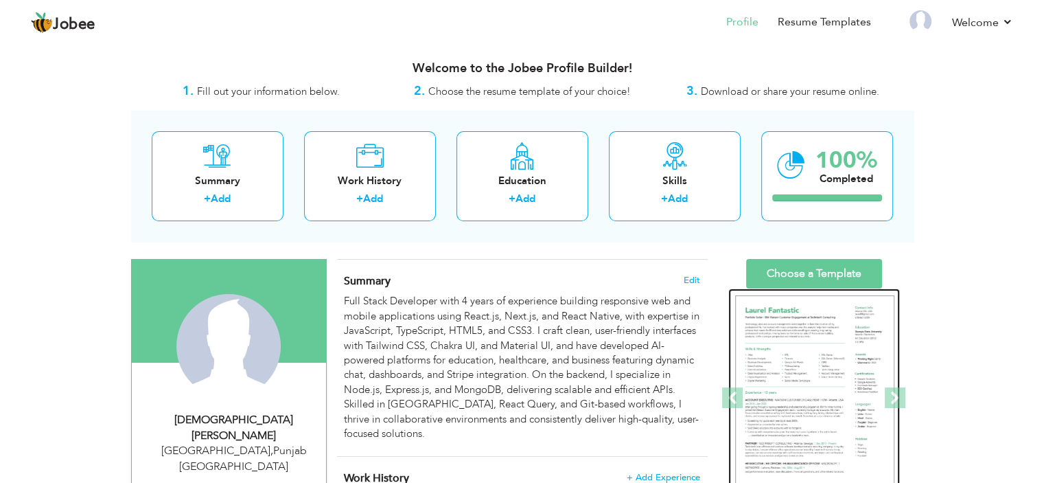
click at [822, 370] on img at bounding box center [814, 398] width 159 height 206
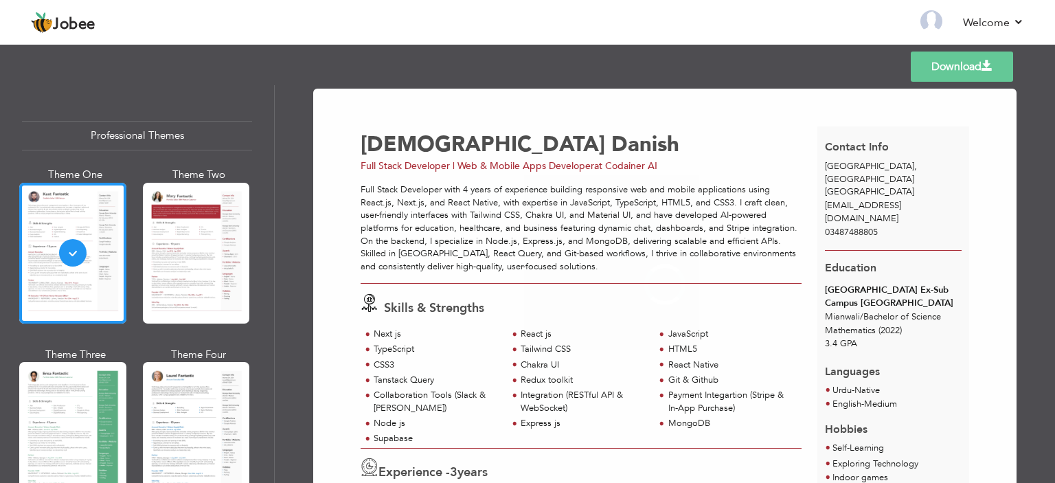
click at [174, 402] on div at bounding box center [196, 432] width 107 height 141
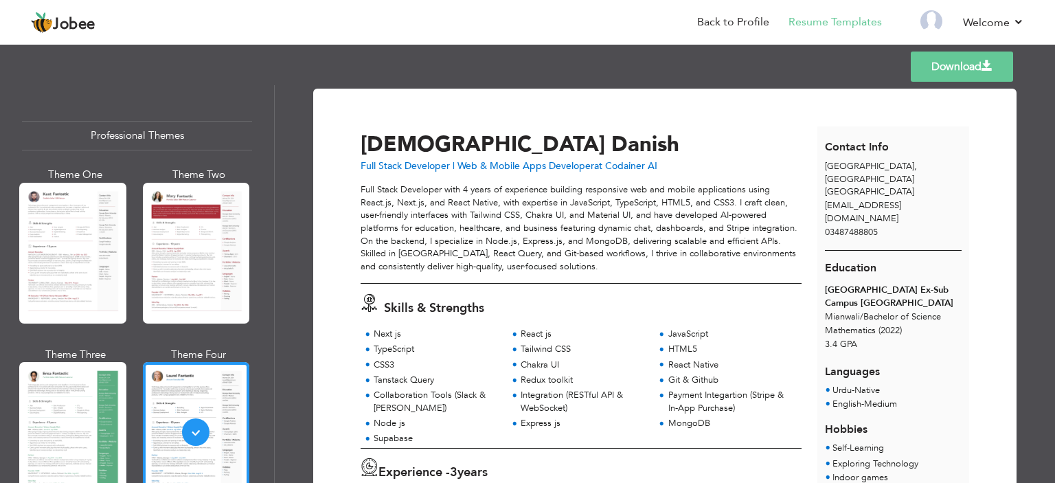
click at [959, 57] on link "Download" at bounding box center [961, 66] width 102 height 30
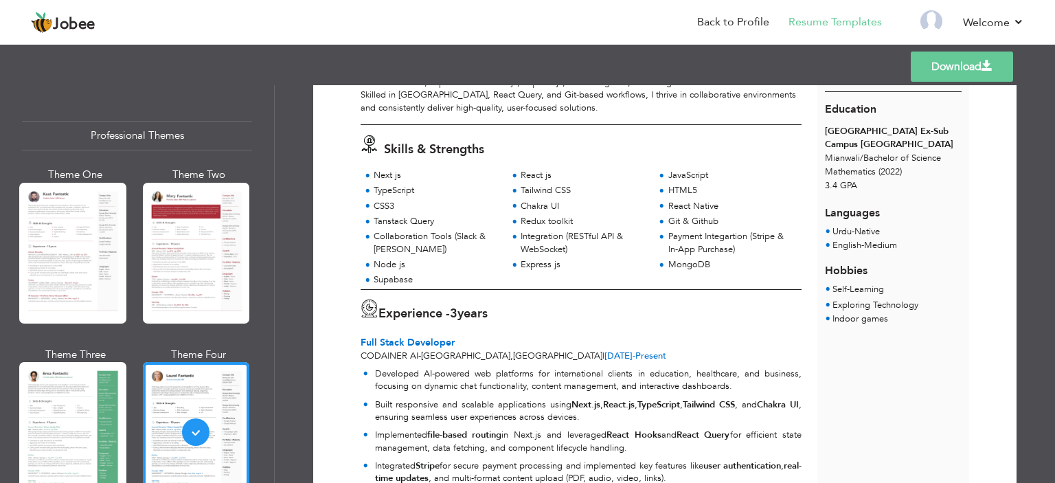
scroll to position [161, 0]
drag, startPoint x: 461, startPoint y: 311, endPoint x: 512, endPoint y: 310, distance: 51.5
click at [512, 310] on div "Experience - 3 years" at bounding box center [580, 309] width 441 height 25
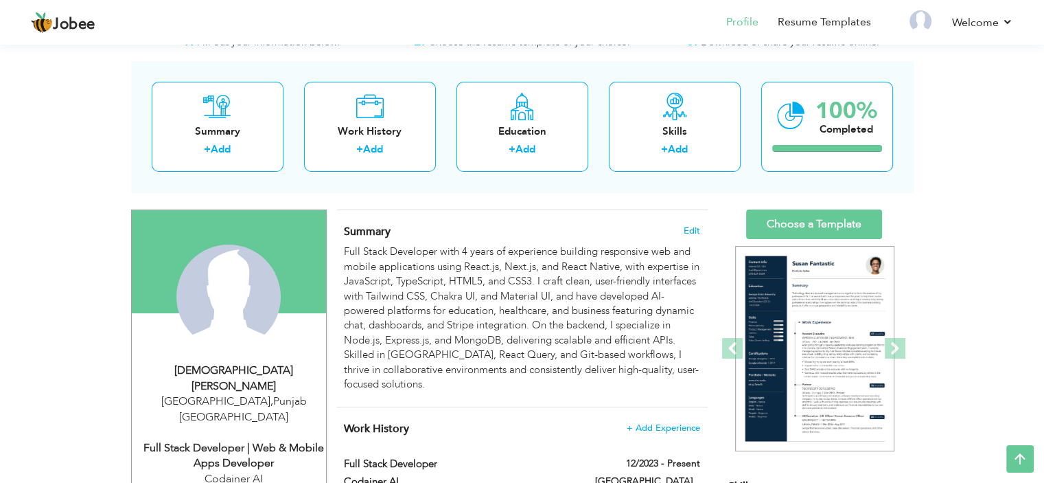
scroll to position [45, 0]
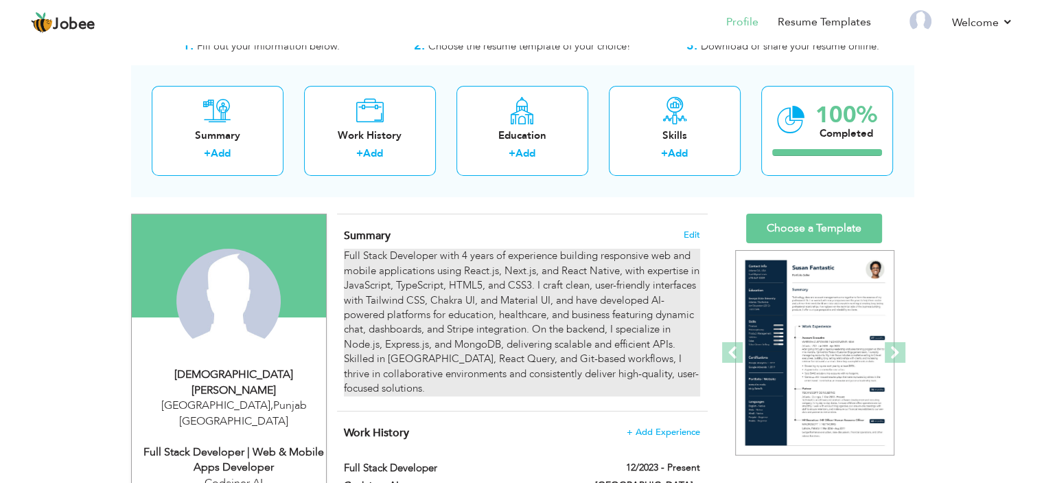
click at [460, 308] on div "Full Stack Developer with 4 years of experience building responsive web and mob…" at bounding box center [522, 322] width 356 height 147
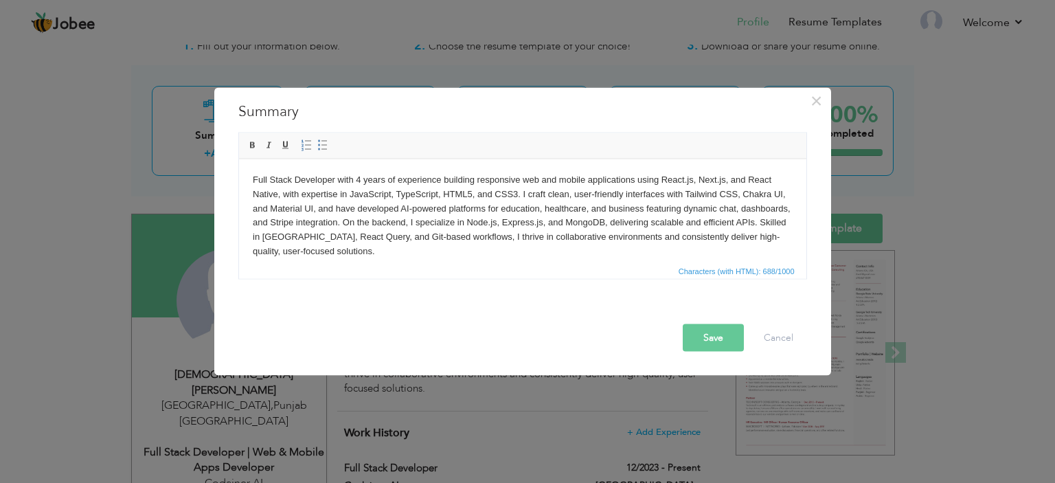
click at [360, 182] on body "Full Stack Developer with 4 years of experience building responsive web and mob…" at bounding box center [522, 215] width 540 height 86
click at [729, 343] on button "Save" at bounding box center [713, 336] width 61 height 27
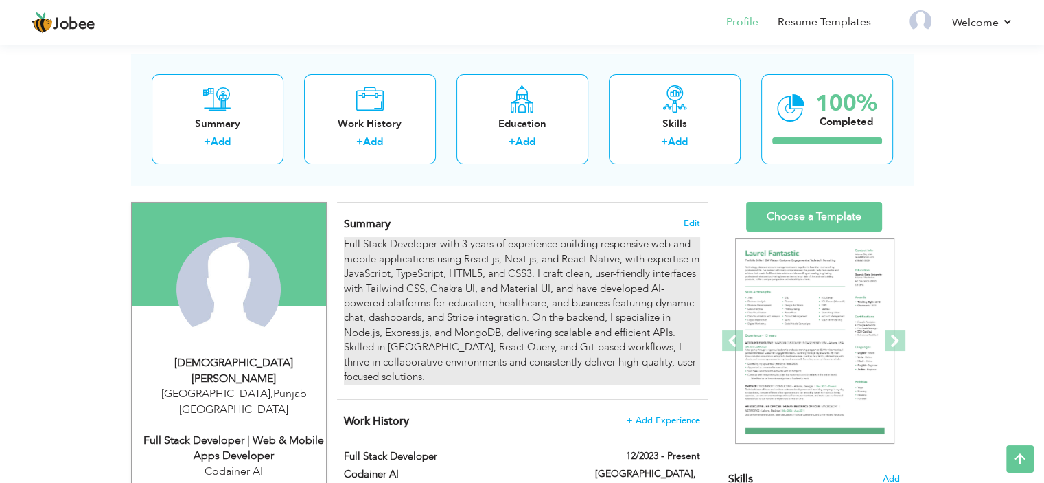
scroll to position [0, 0]
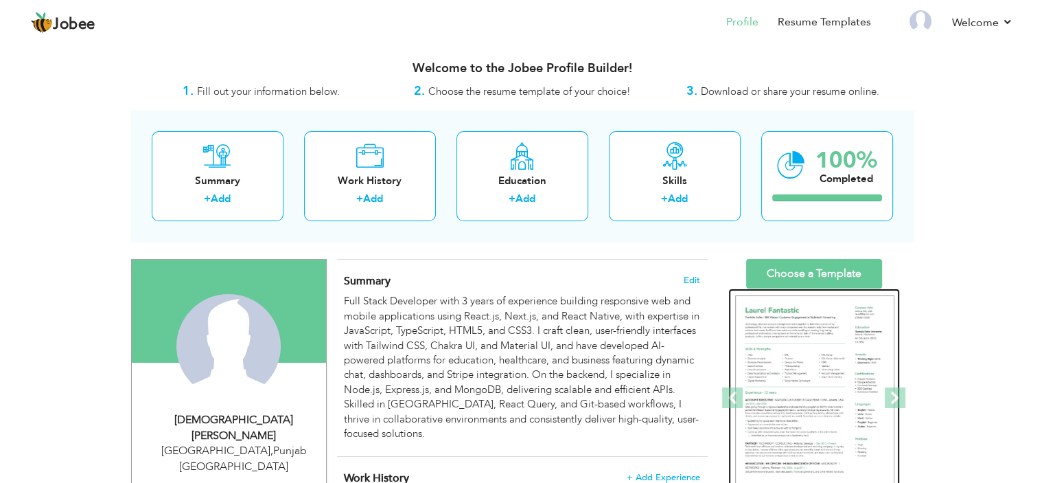
click at [800, 336] on img at bounding box center [814, 398] width 159 height 206
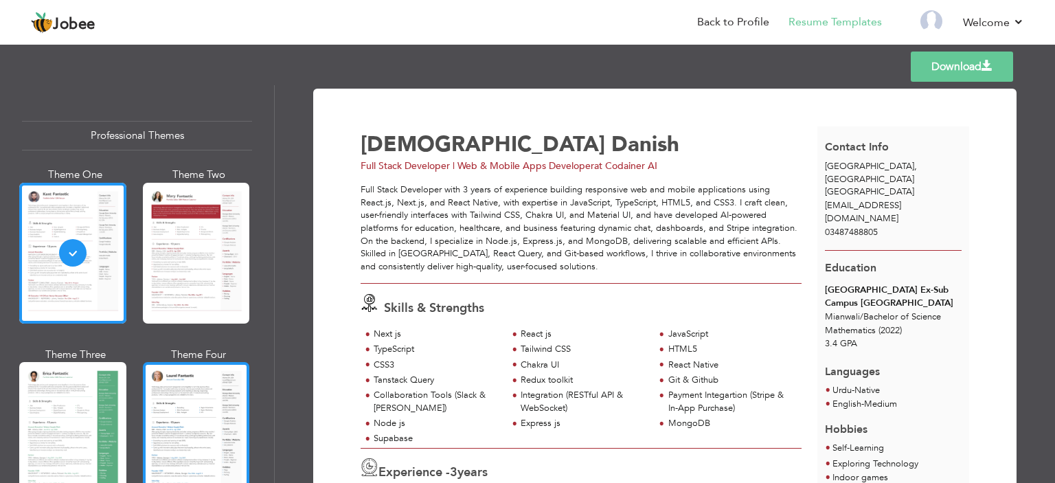
click at [195, 385] on div at bounding box center [196, 432] width 107 height 141
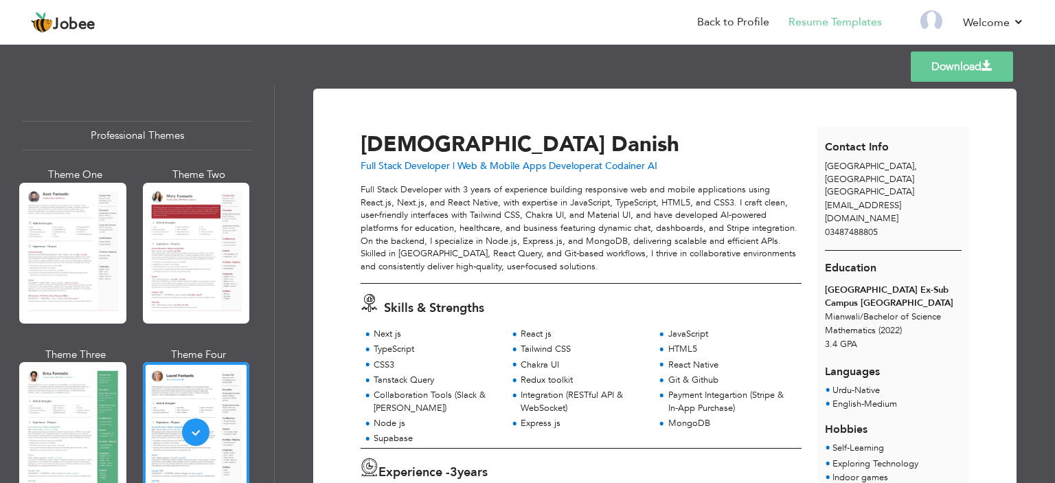
click at [930, 68] on link "Download" at bounding box center [961, 66] width 102 height 30
